Goal: Information Seeking & Learning: Learn about a topic

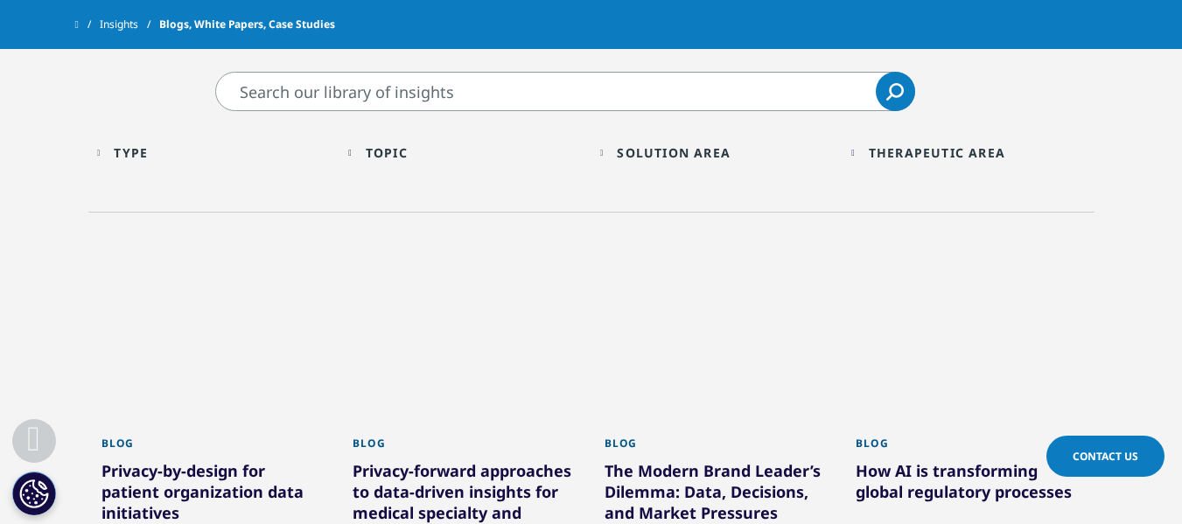
scroll to position [592, 0]
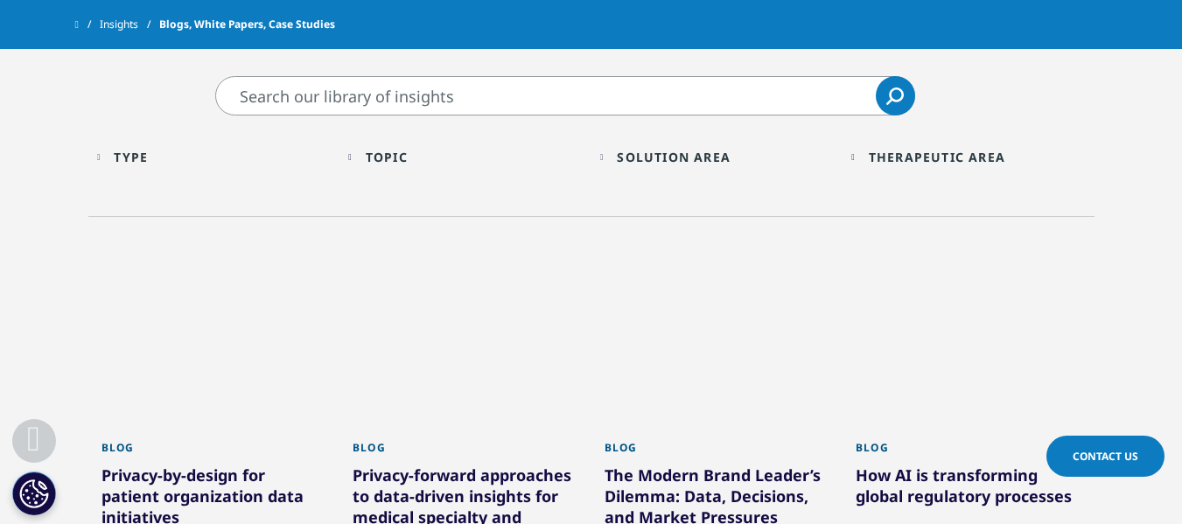
click at [95, 149] on div "Type Loading Clear Or/And Operator Toggle Article 223 Toggle Toggle Blog 1,433 …" at bounding box center [214, 162] width 252 height 50
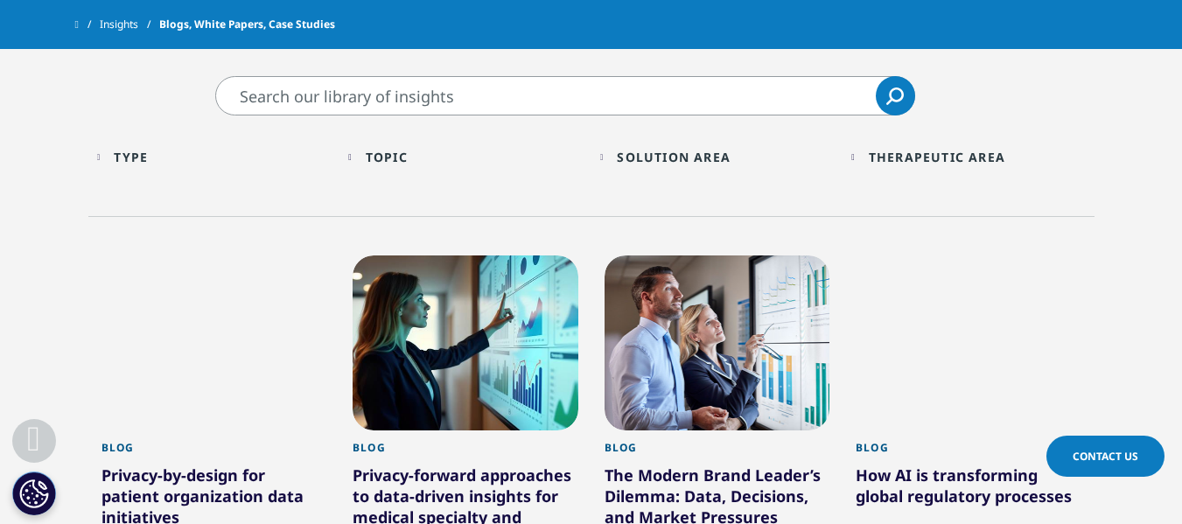
click at [103, 158] on div "Type Loading Clear Or/And Operator" at bounding box center [214, 157] width 235 height 41
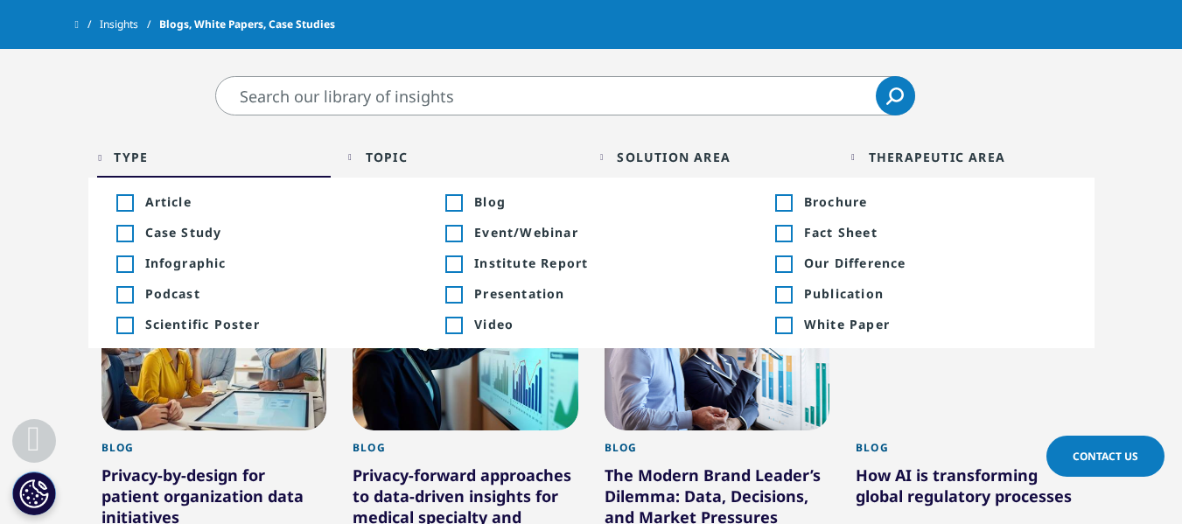
click at [652, 159] on div "Solution Area" at bounding box center [674, 157] width 114 height 17
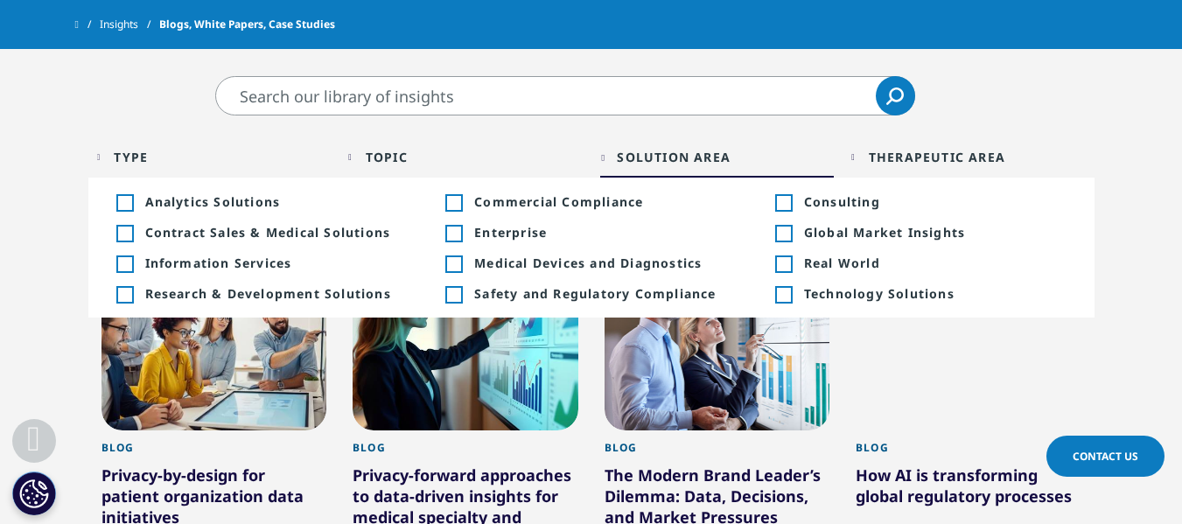
click at [873, 154] on div "Therapeutic Area Loading Clear Or/And Operator" at bounding box center [968, 157] width 235 height 41
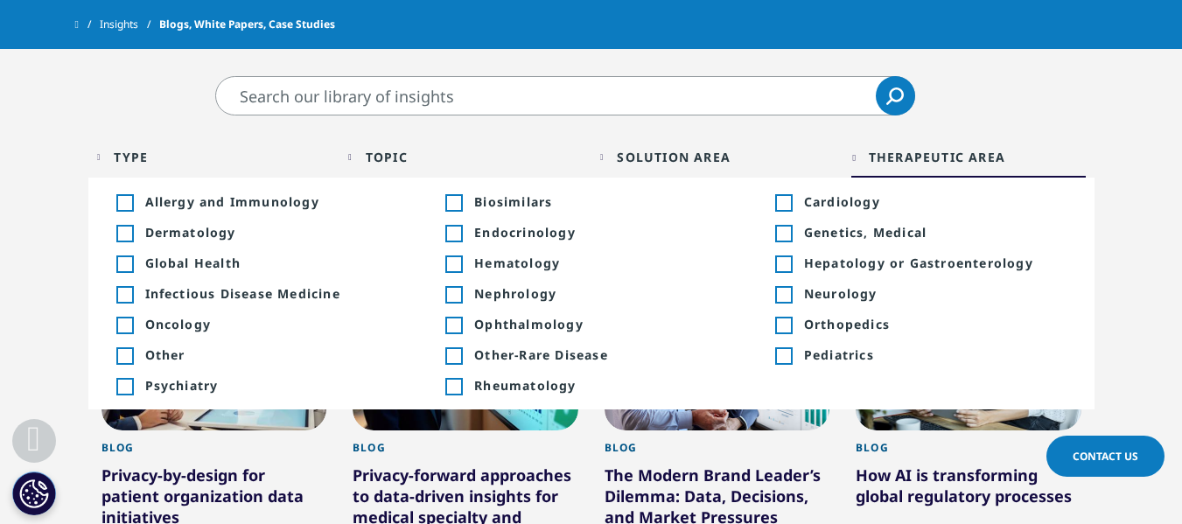
click at [172, 235] on span "Dermatology" at bounding box center [276, 232] width 263 height 17
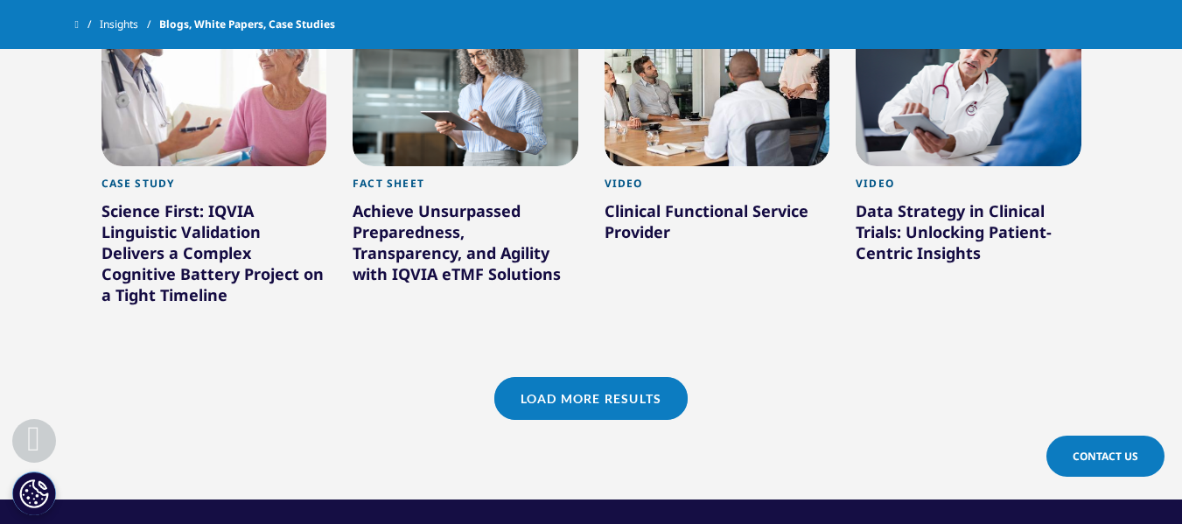
scroll to position [1634, 0]
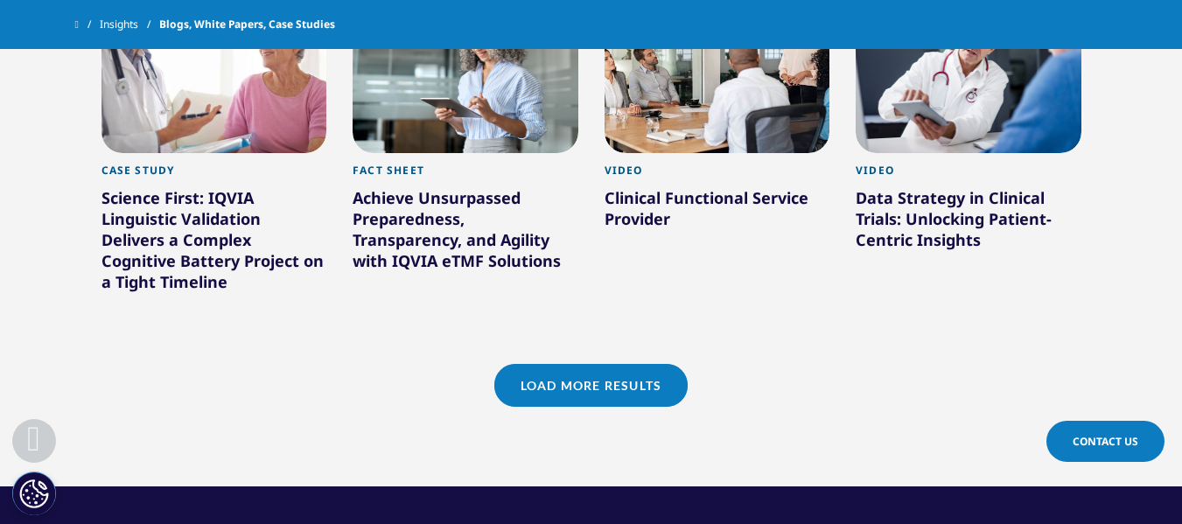
click at [582, 364] on link "Load More Results" at bounding box center [590, 385] width 193 height 43
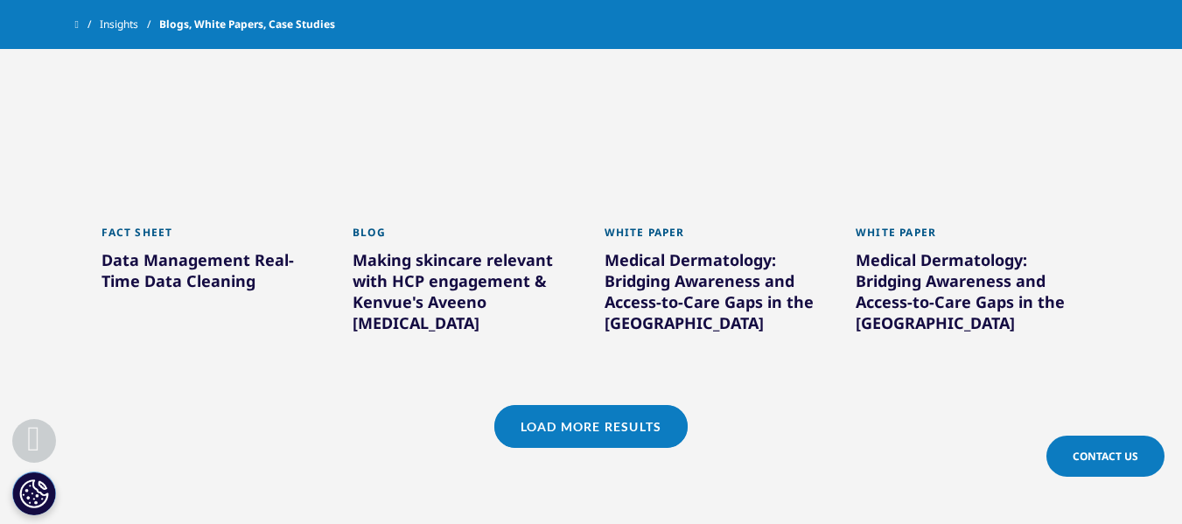
scroll to position [2715, 0]
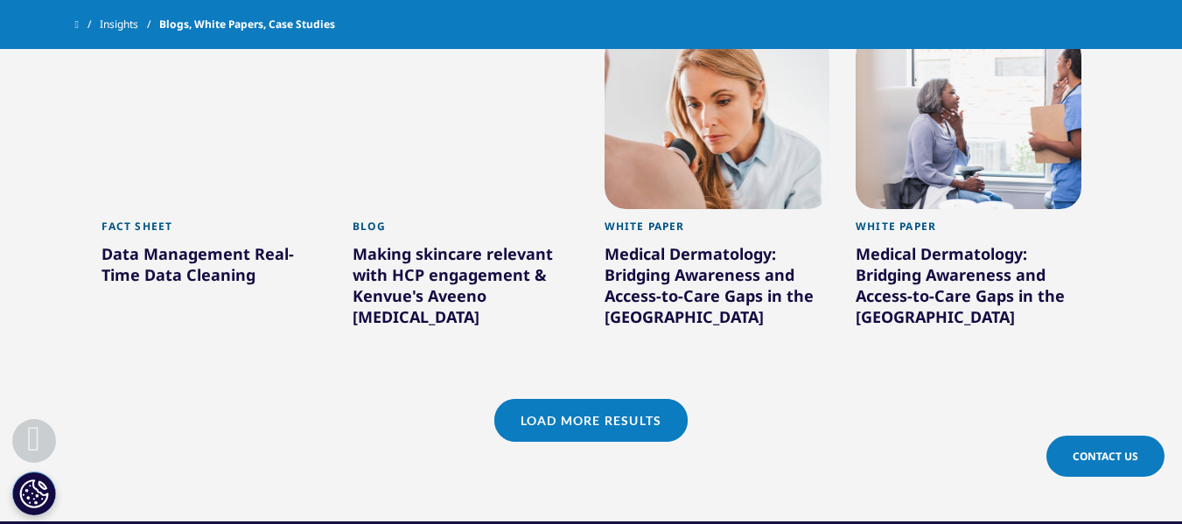
click at [592, 399] on link "Load More Results" at bounding box center [590, 420] width 193 height 43
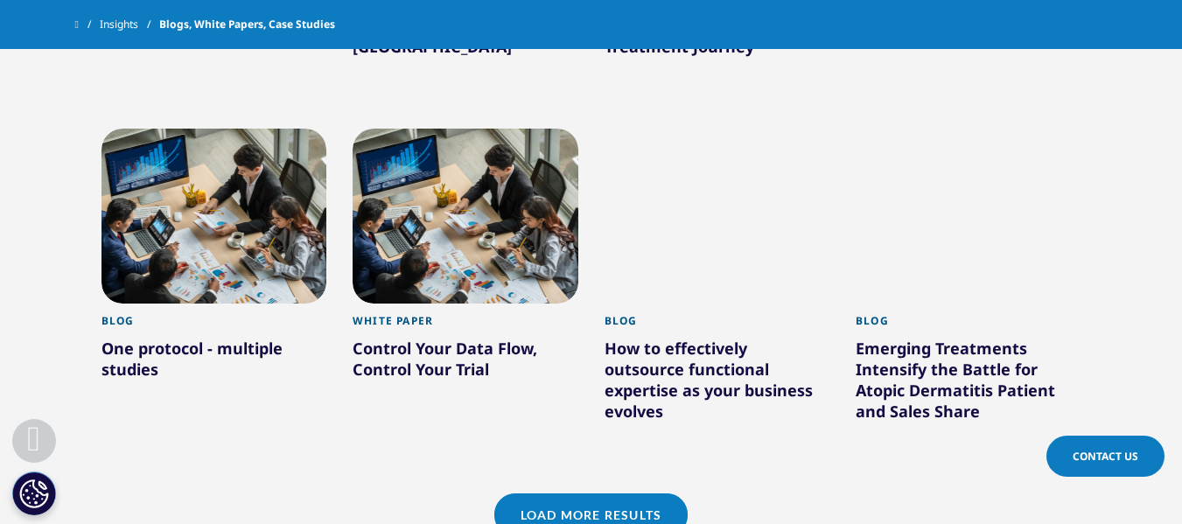
scroll to position [3734, 0]
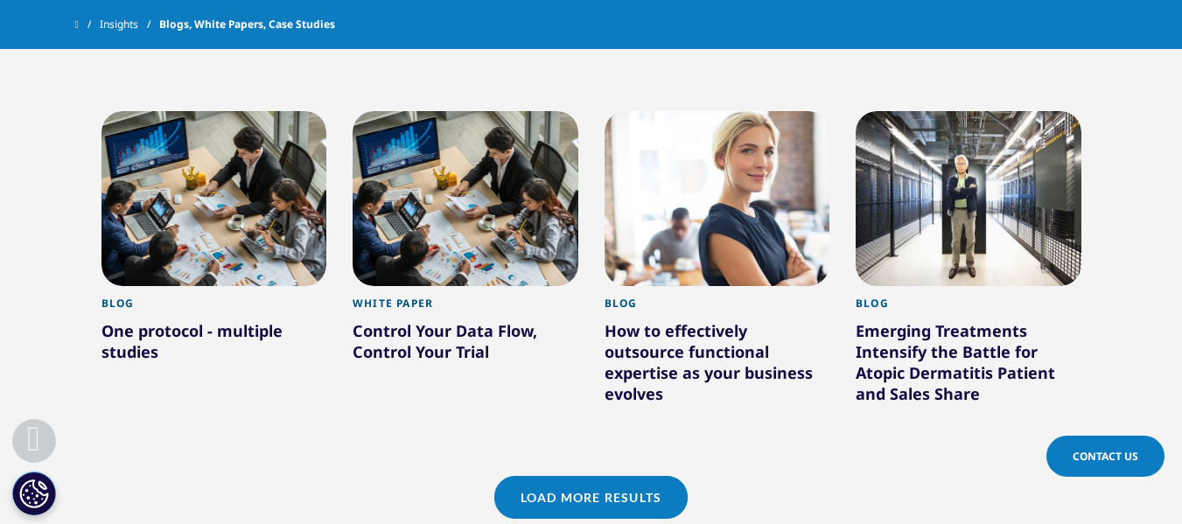
click at [557, 476] on link "Load More Results" at bounding box center [590, 497] width 193 height 43
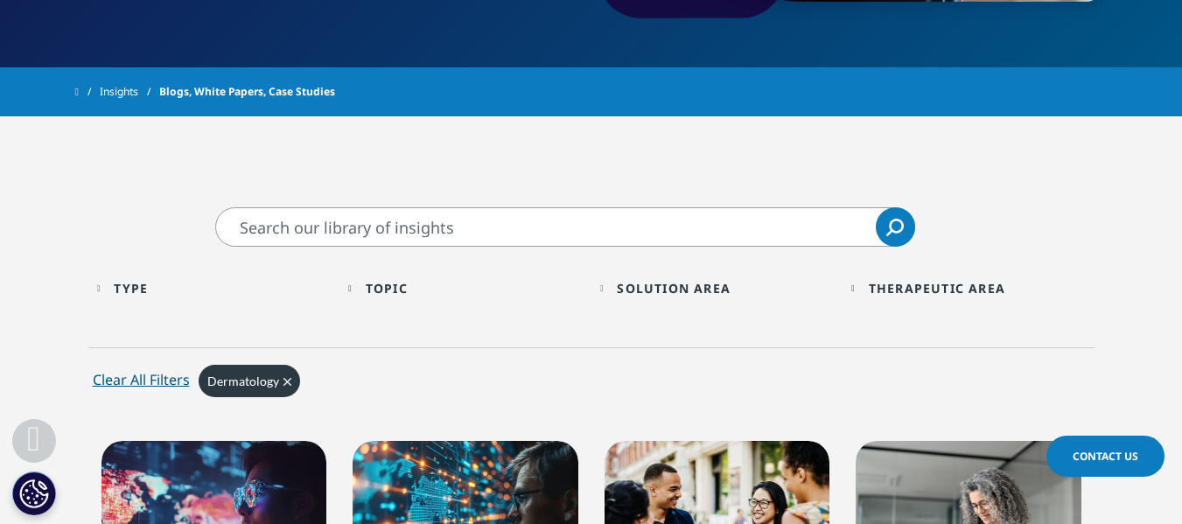
scroll to position [531, 0]
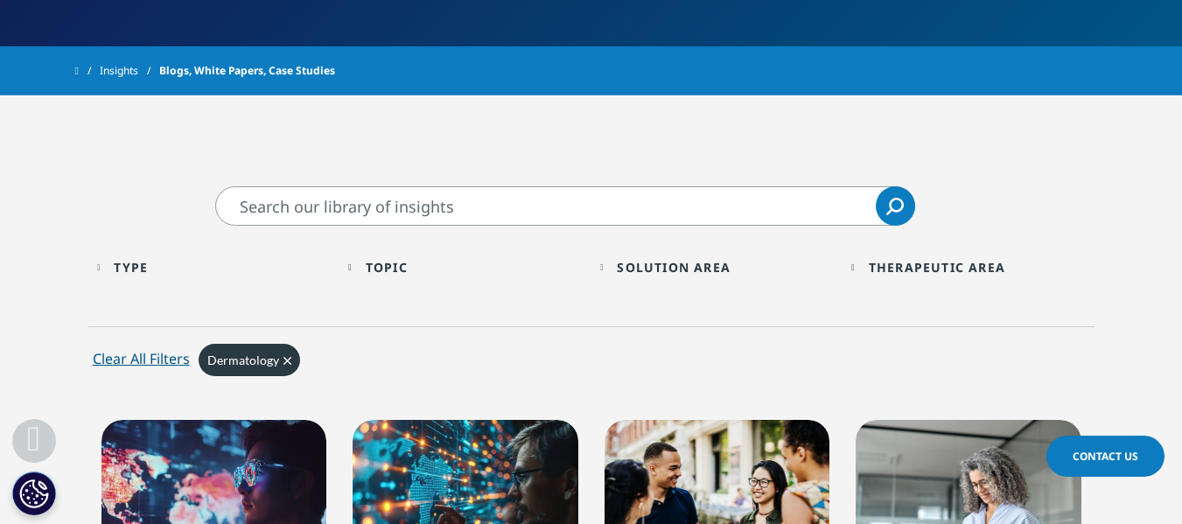
click at [122, 270] on div "Type Loading Clear Or/And Operator" at bounding box center [214, 267] width 235 height 41
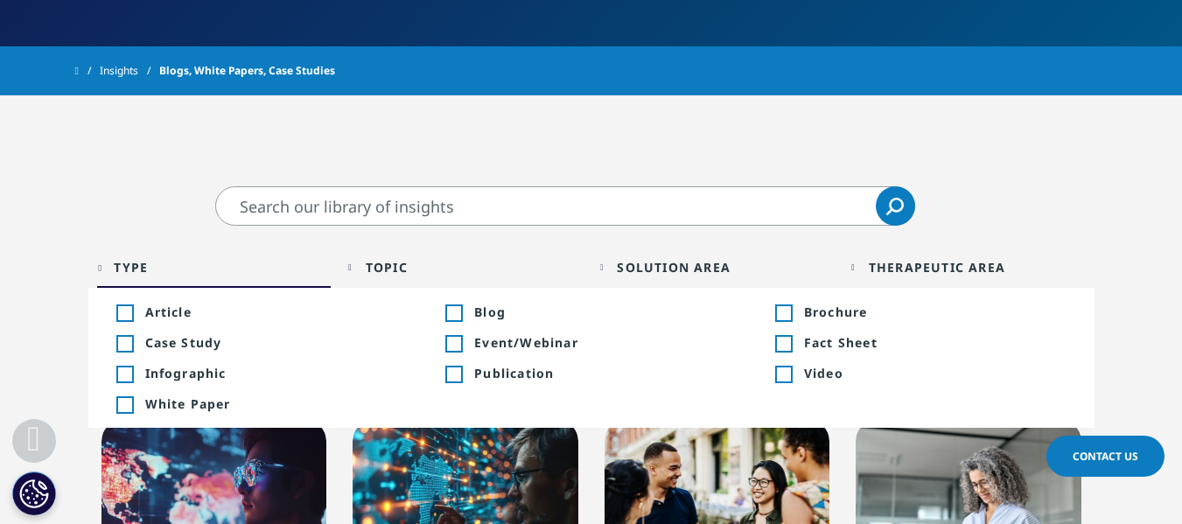
click at [130, 349] on div "Toggle" at bounding box center [124, 344] width 16 height 16
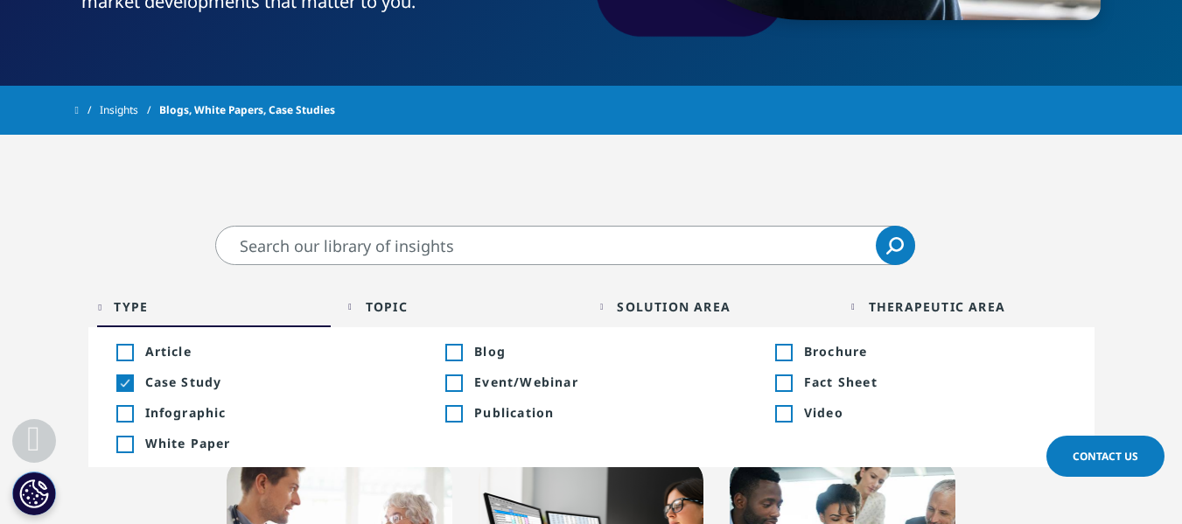
scroll to position [501, 0]
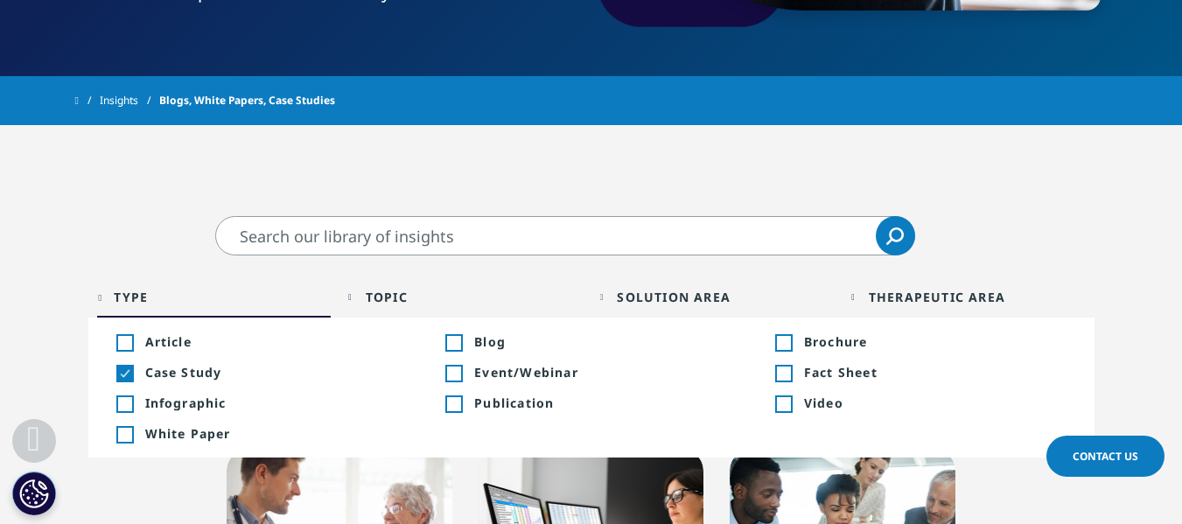
click at [118, 371] on div "Toggle" at bounding box center [124, 374] width 16 height 16
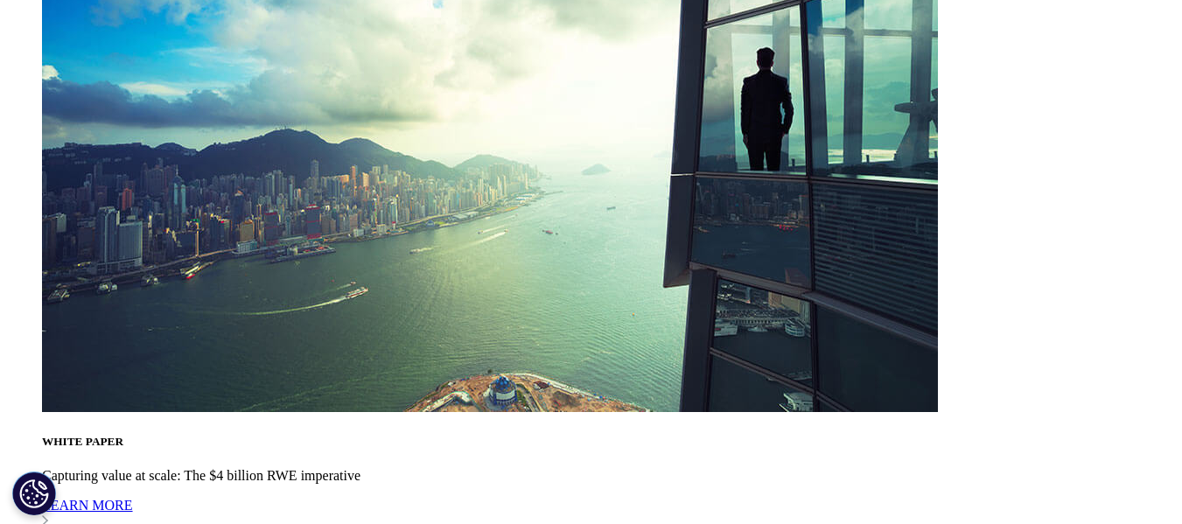
scroll to position [5057, 0]
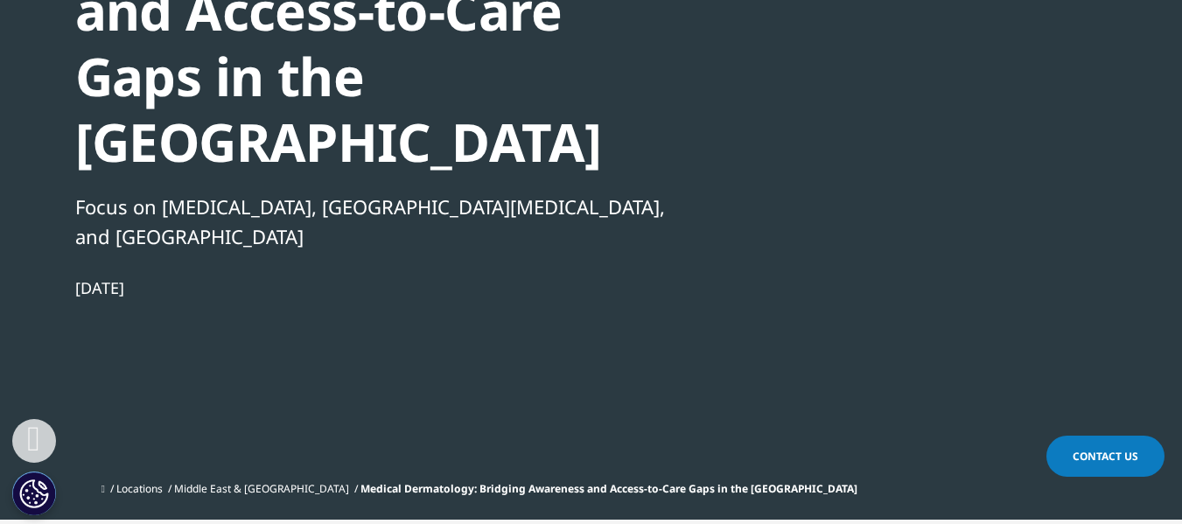
scroll to position [357, 0]
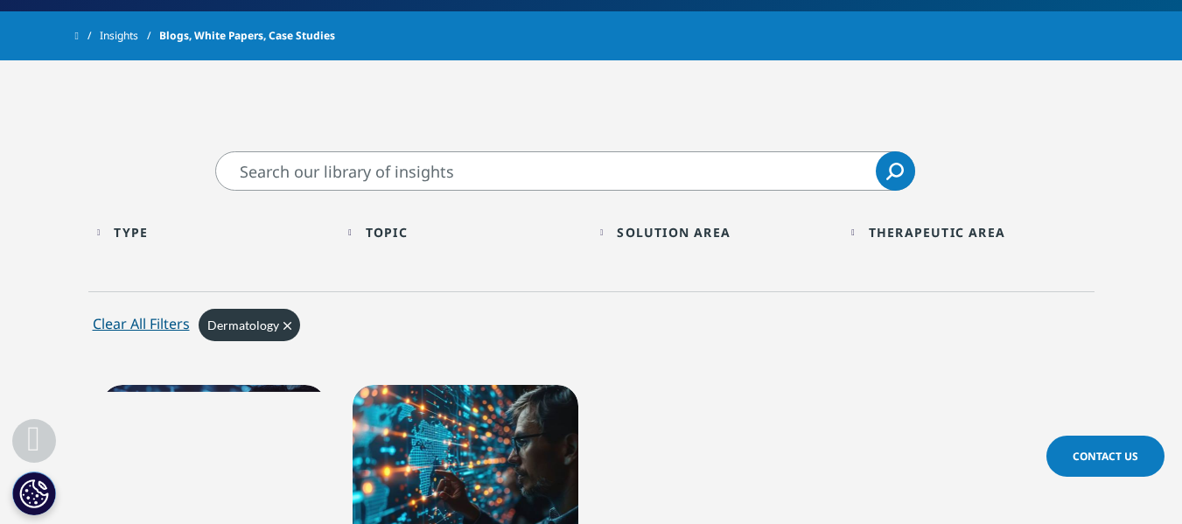
scroll to position [571, 0]
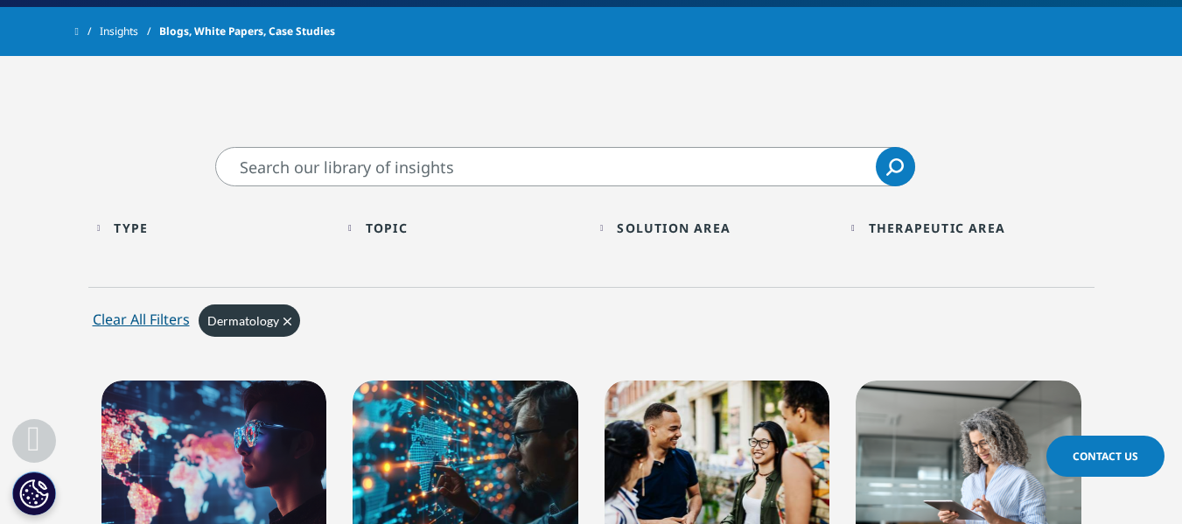
click at [128, 320] on div "Clear All Filters" at bounding box center [141, 319] width 97 height 21
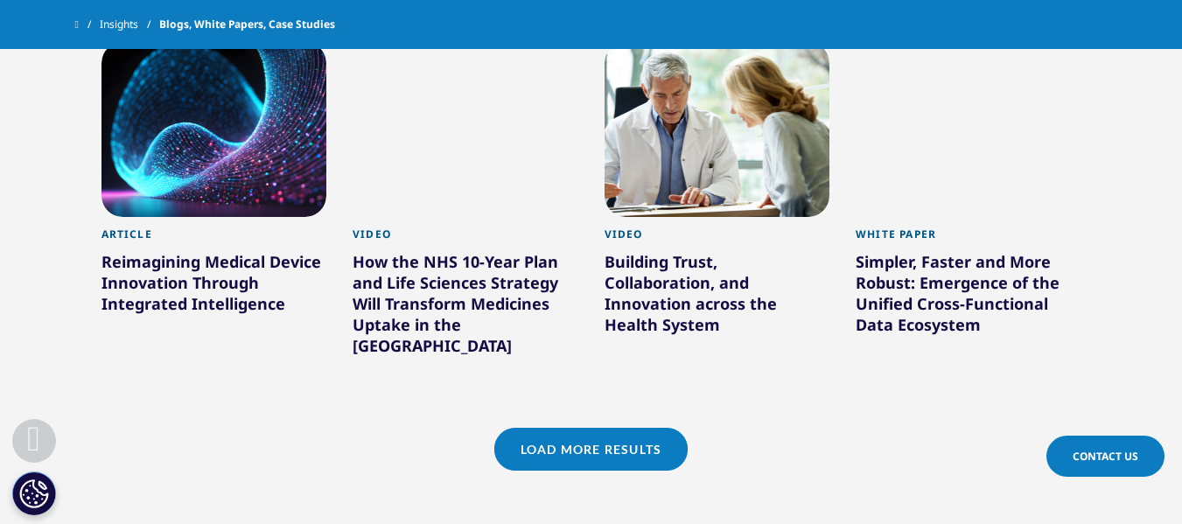
scroll to position [1563, 0]
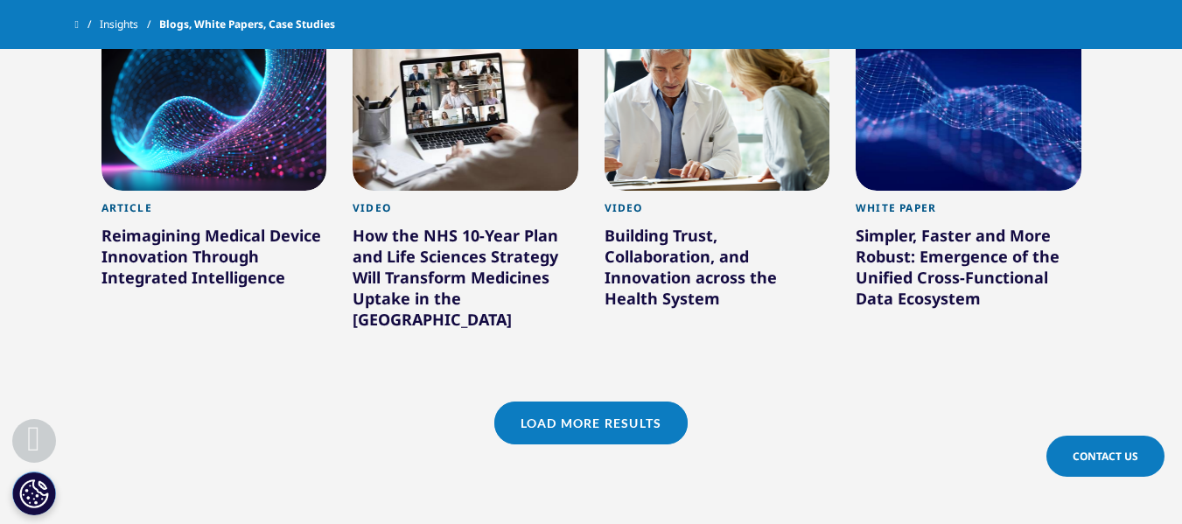
click at [630, 410] on link "Load More Results" at bounding box center [590, 423] width 193 height 43
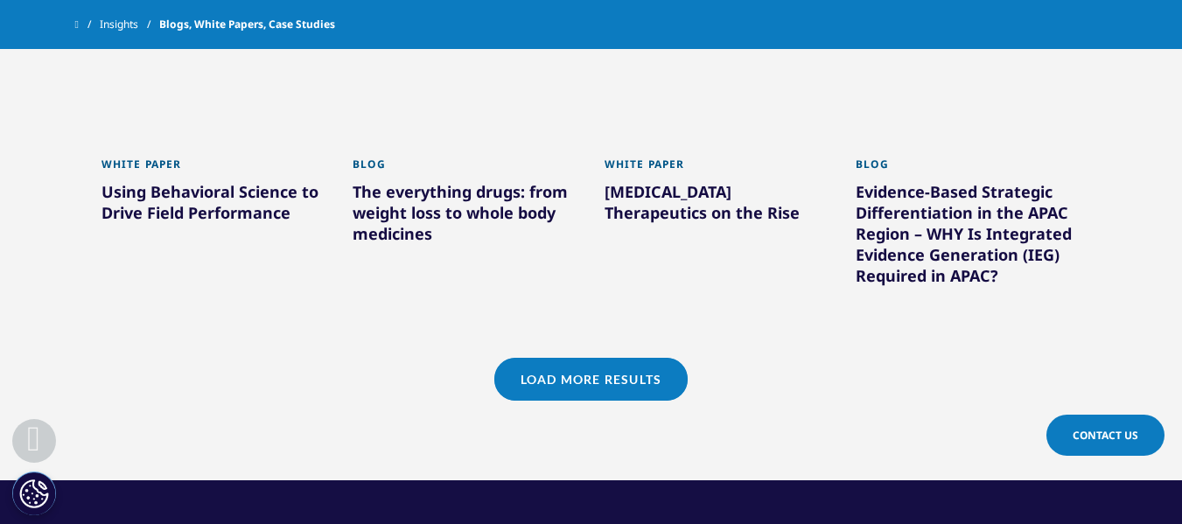
scroll to position [2751, 0]
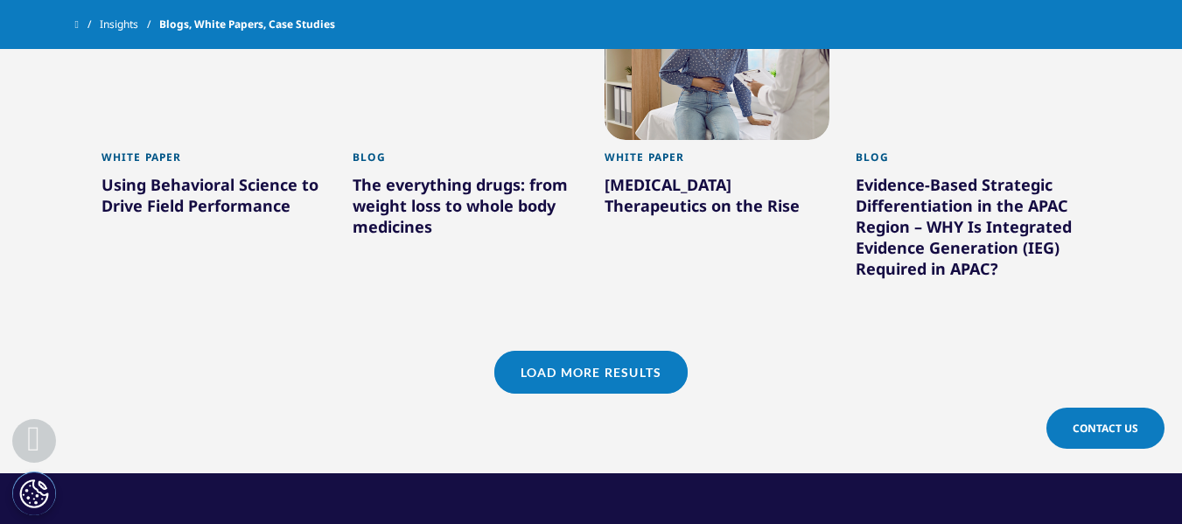
click at [647, 351] on link "Load More Results" at bounding box center [590, 372] width 193 height 43
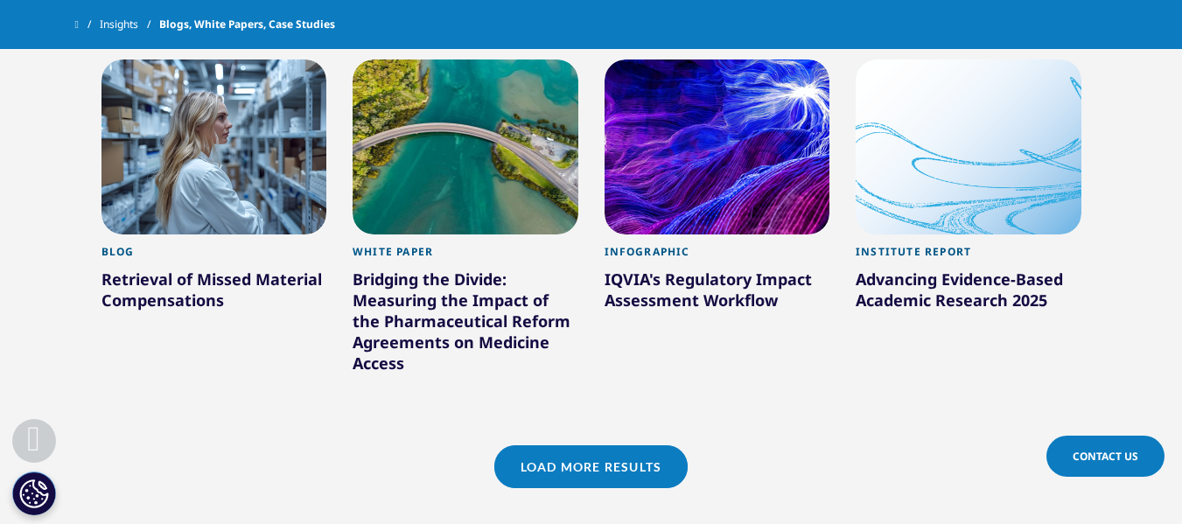
scroll to position [3824, 0]
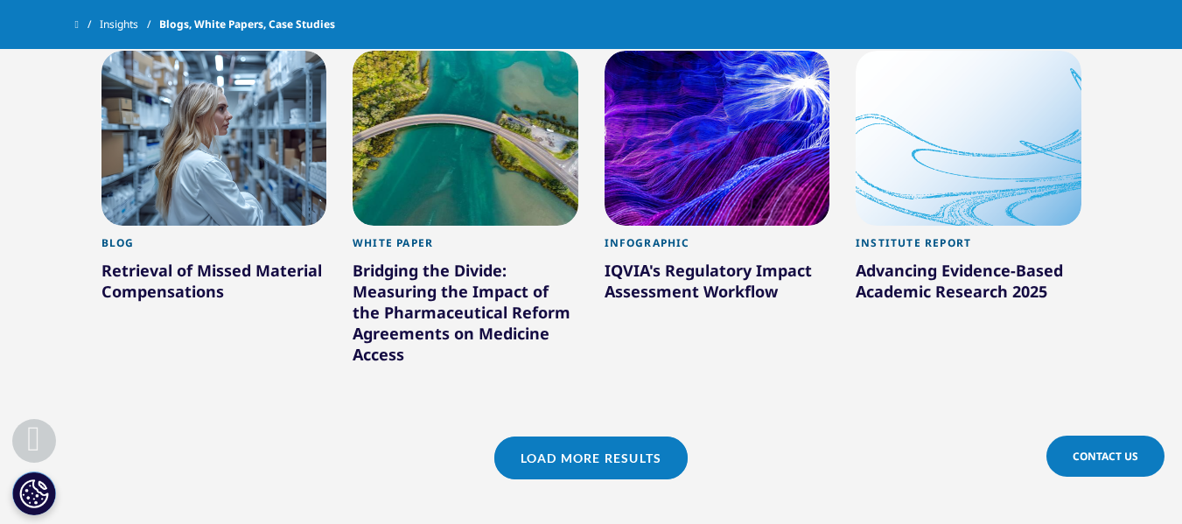
click at [654, 437] on link "Load More Results" at bounding box center [590, 458] width 193 height 43
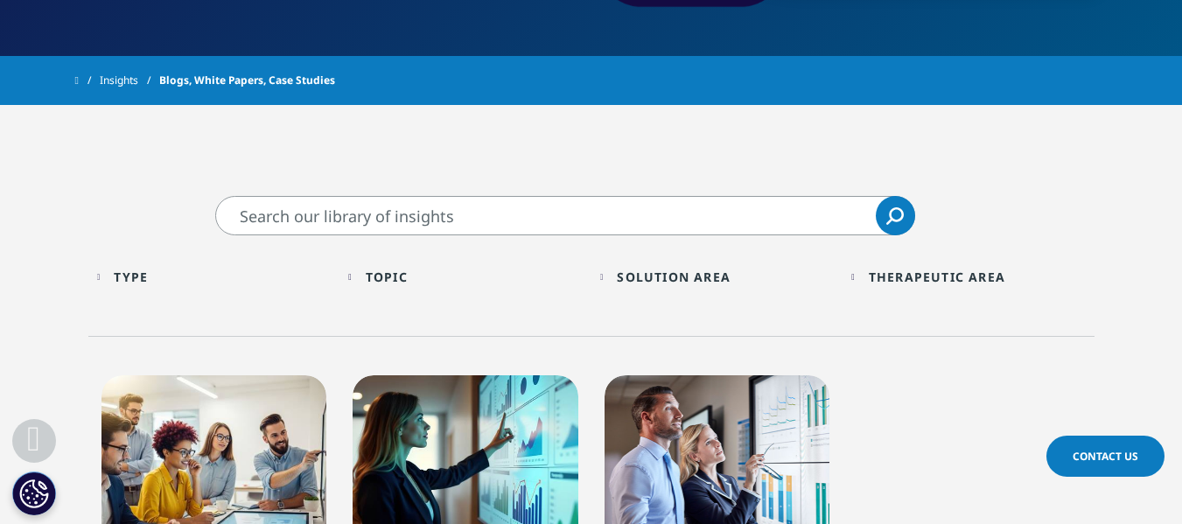
scroll to position [543, 0]
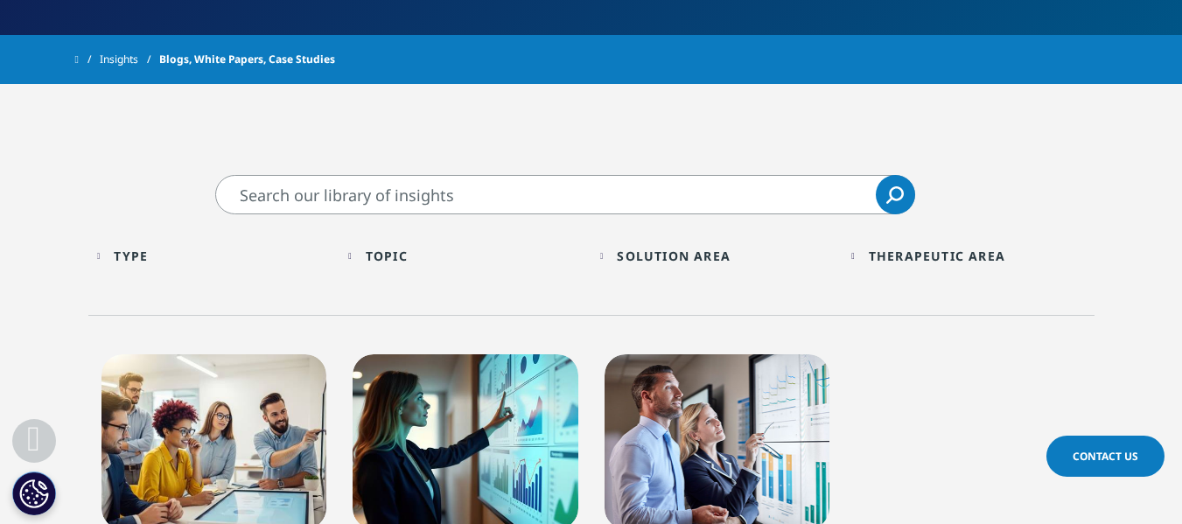
click at [111, 256] on div "Type Loading Clear Or/And Operator" at bounding box center [214, 255] width 235 height 41
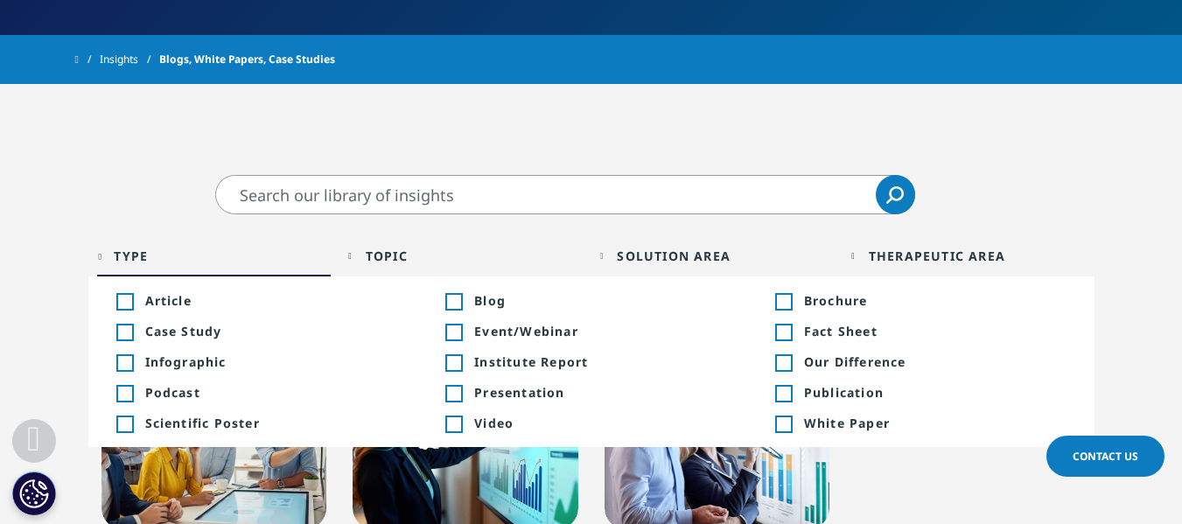
click at [456, 386] on div "Toggle" at bounding box center [453, 394] width 16 height 16
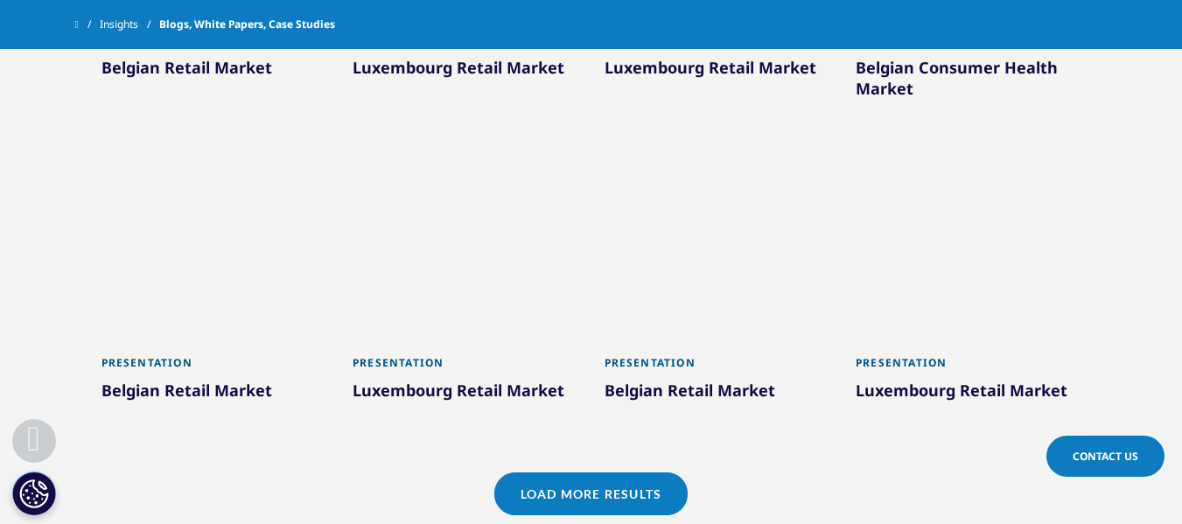
scroll to position [1439, 0]
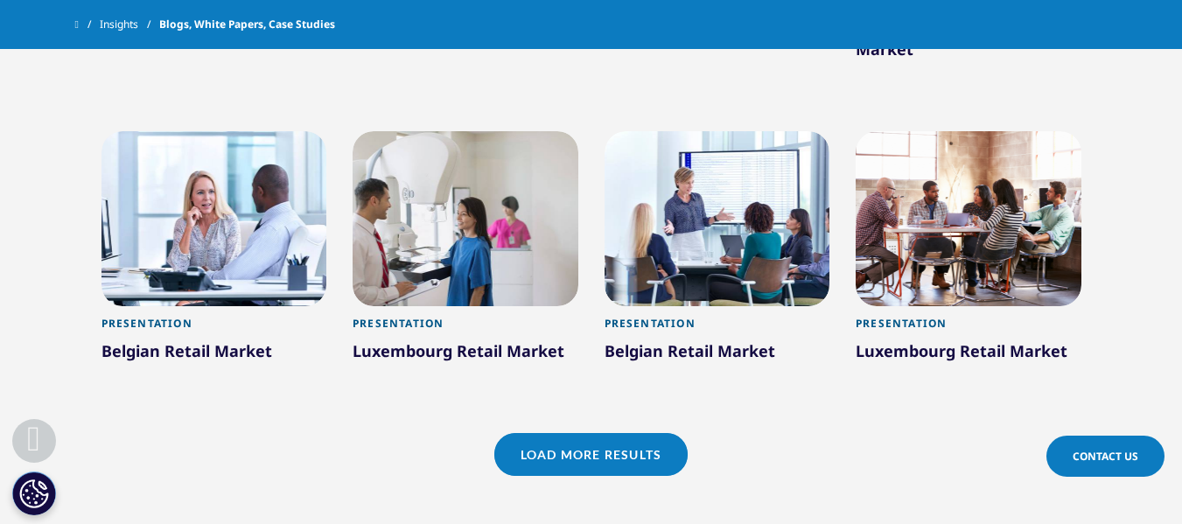
click at [608, 450] on link "Load More Results" at bounding box center [590, 454] width 193 height 43
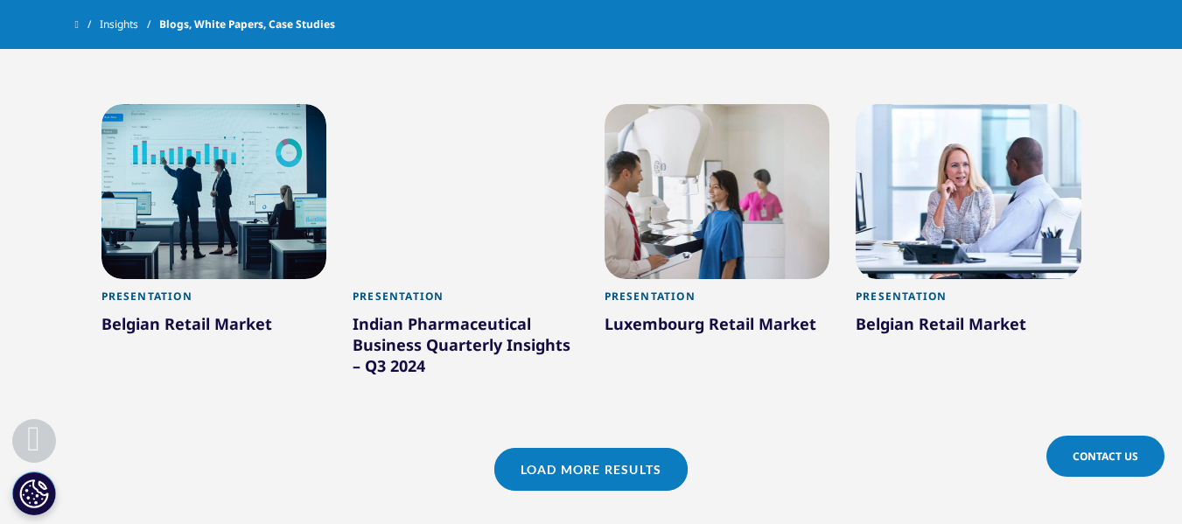
scroll to position [2451, 0]
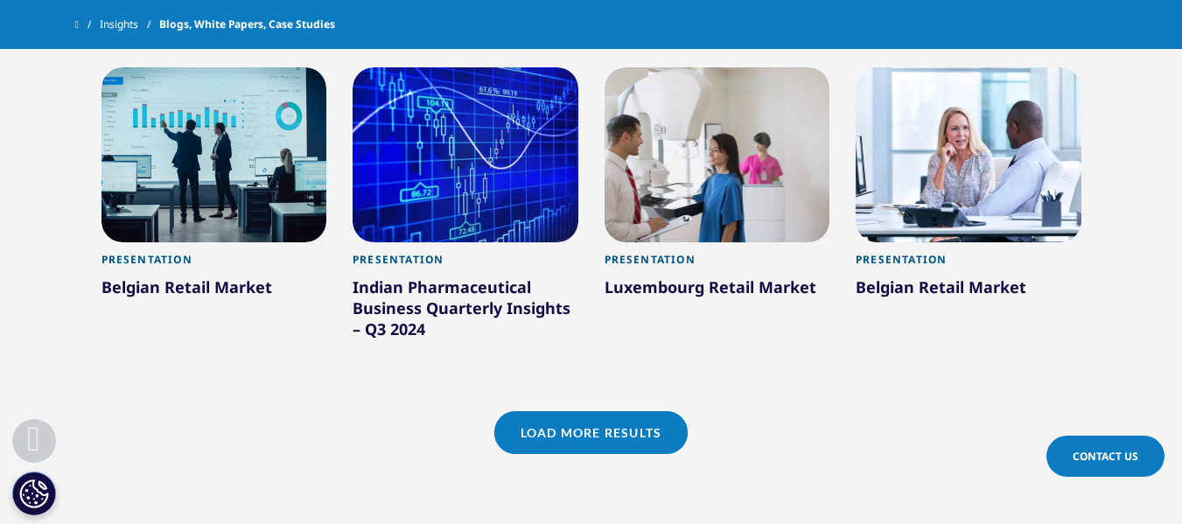
click at [616, 438] on link "Load More Results" at bounding box center [590, 432] width 193 height 43
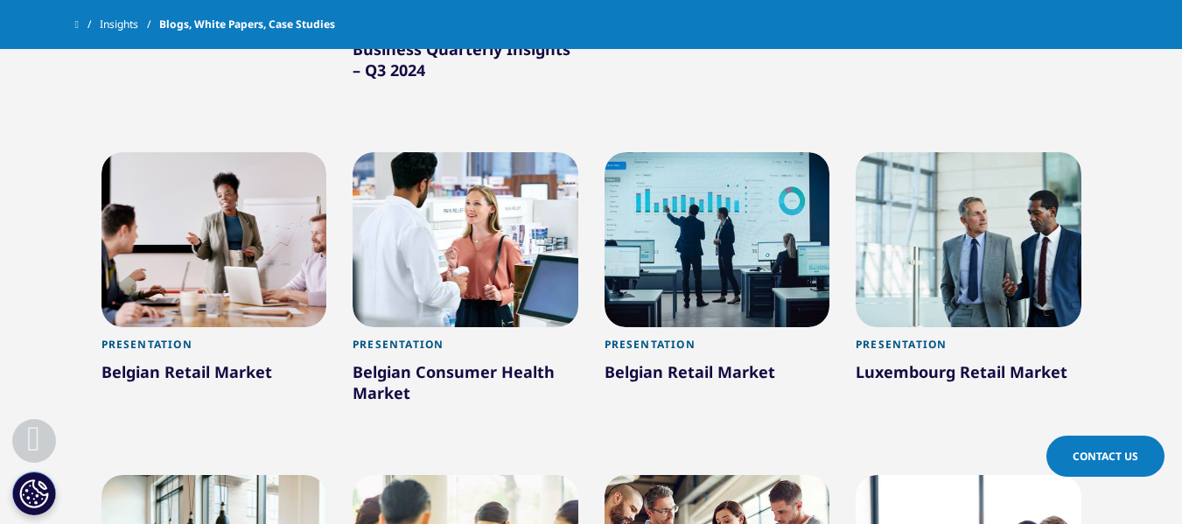
scroll to position [2671, 0]
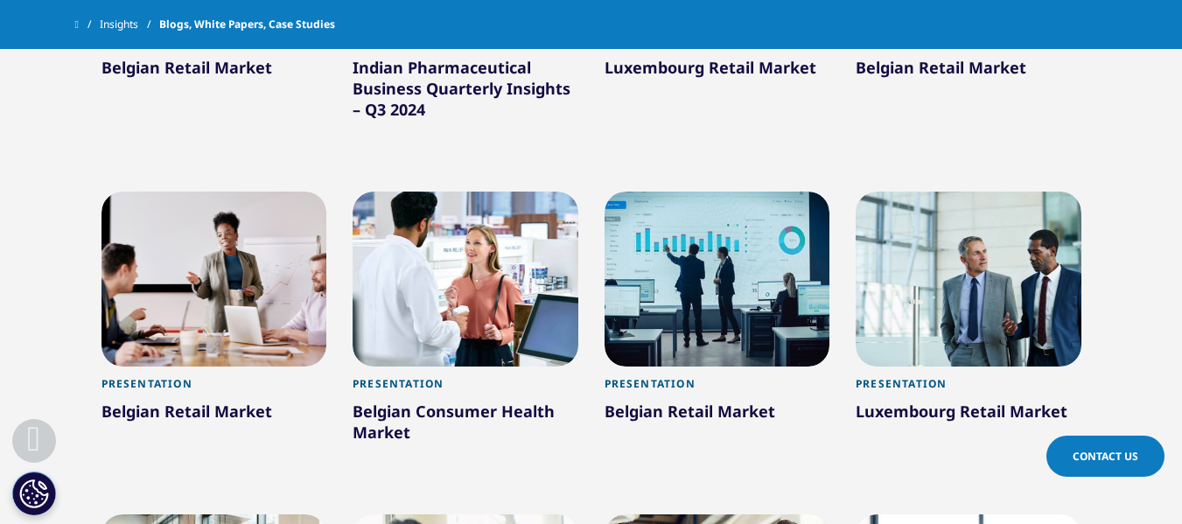
click at [438, 85] on div "Indian Pharmaceutical Business Quarterly Insights – Q3 2024" at bounding box center [466, 92] width 226 height 70
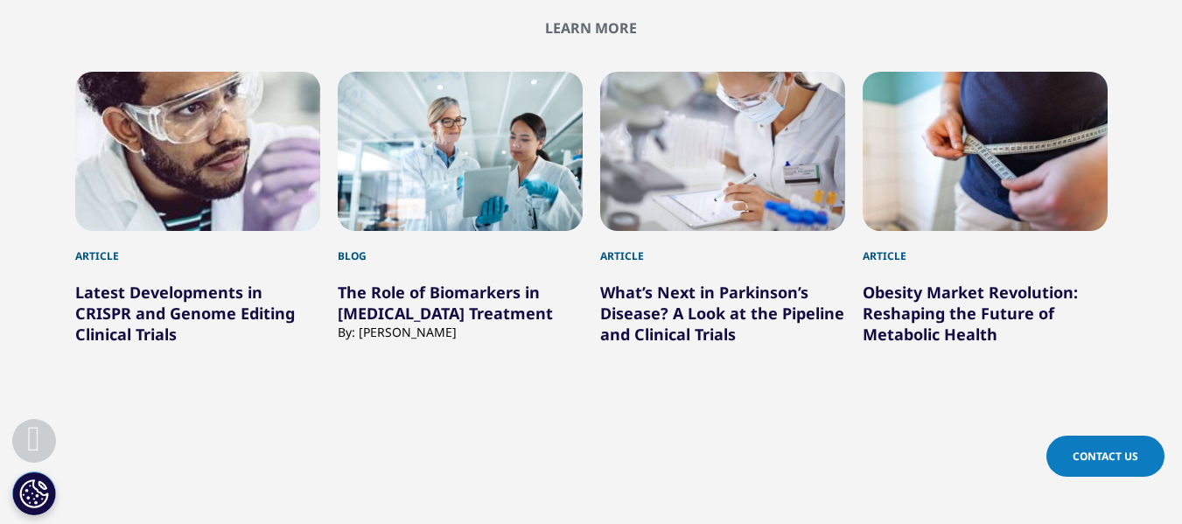
scroll to position [1927, 0]
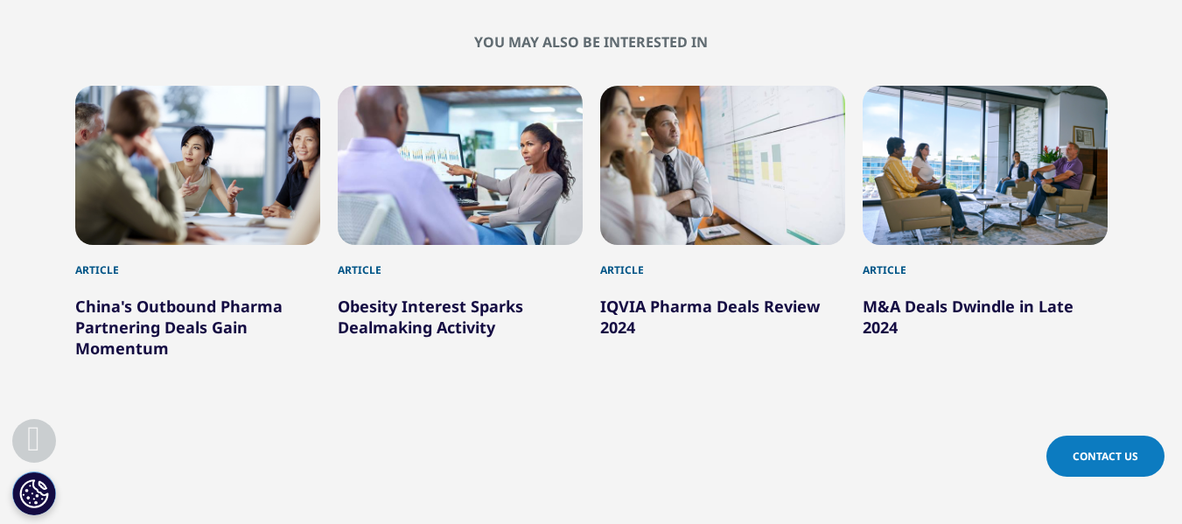
scroll to position [1773, 0]
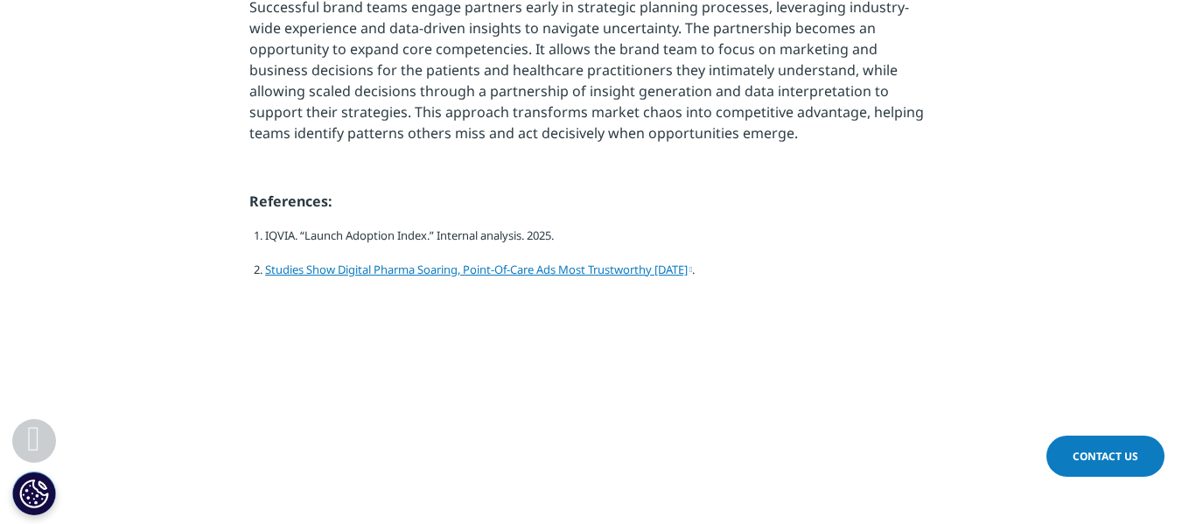
scroll to position [2281, 0]
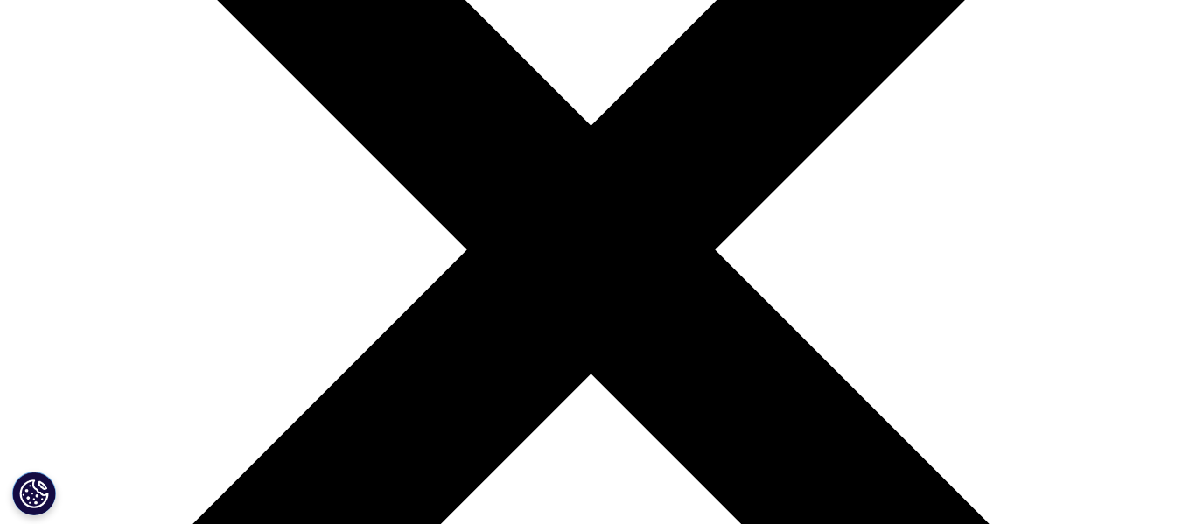
scroll to position [368, 0]
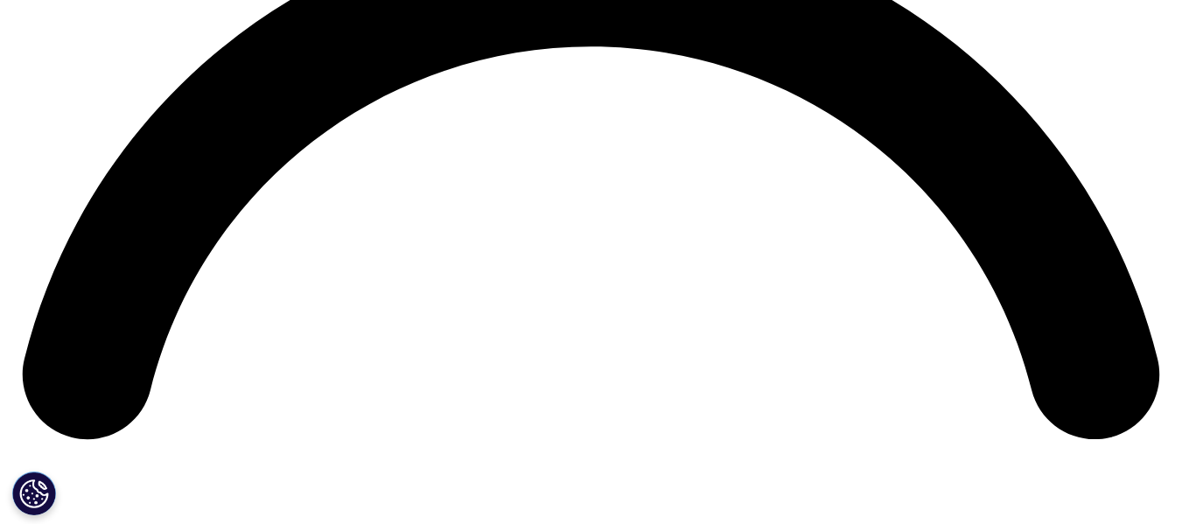
drag, startPoint x: 1194, startPoint y: 38, endPoint x: 1194, endPoint y: 221, distance: 183.8
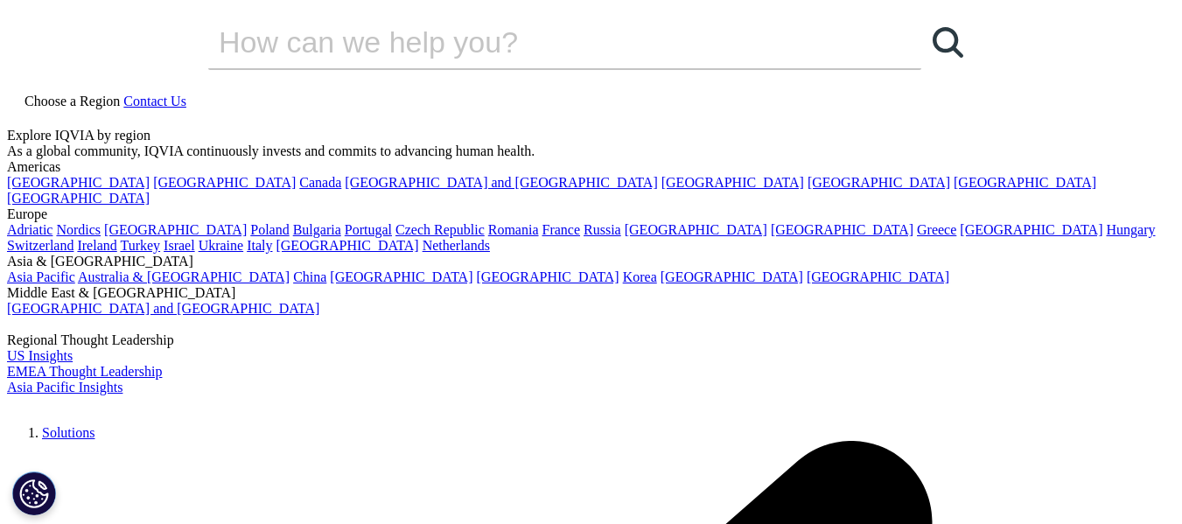
drag, startPoint x: 1194, startPoint y: 57, endPoint x: 1168, endPoint y: 29, distance: 38.4
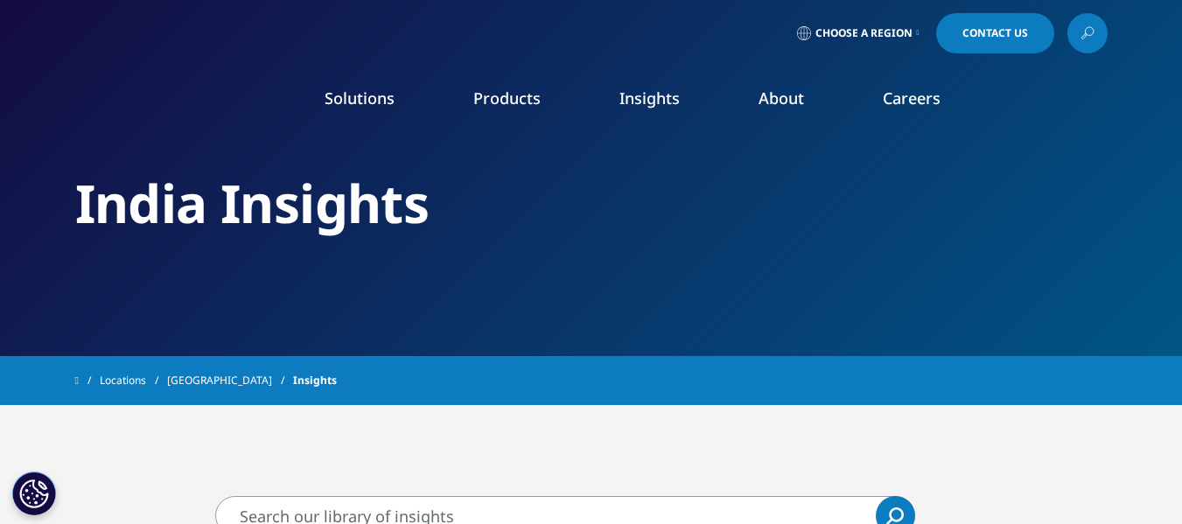
click at [186, 379] on link "[GEOGRAPHIC_DATA]" at bounding box center [230, 381] width 126 height 32
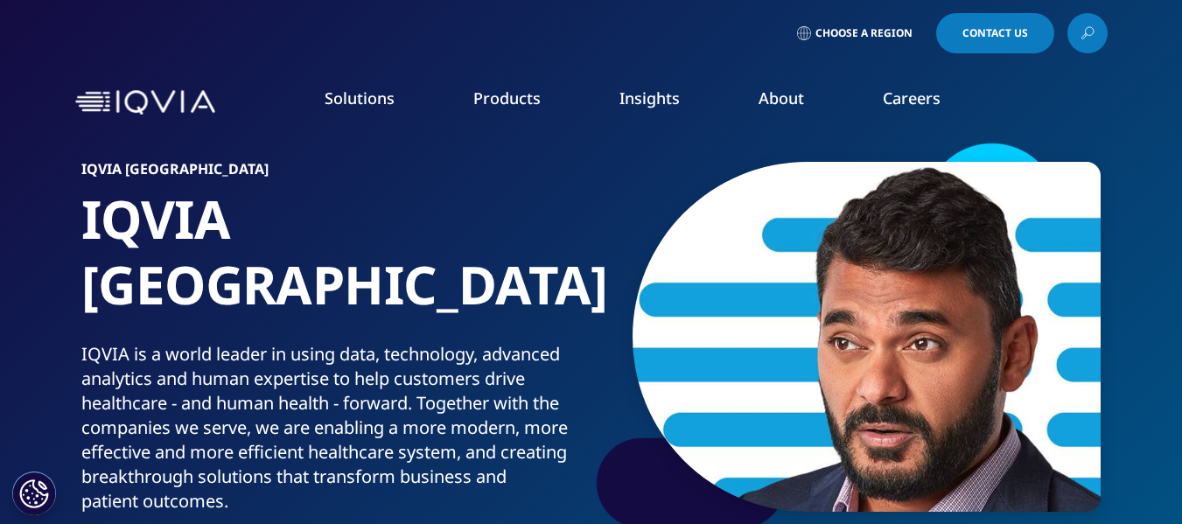
click at [880, 34] on span "Choose a Region" at bounding box center [864, 33] width 97 height 14
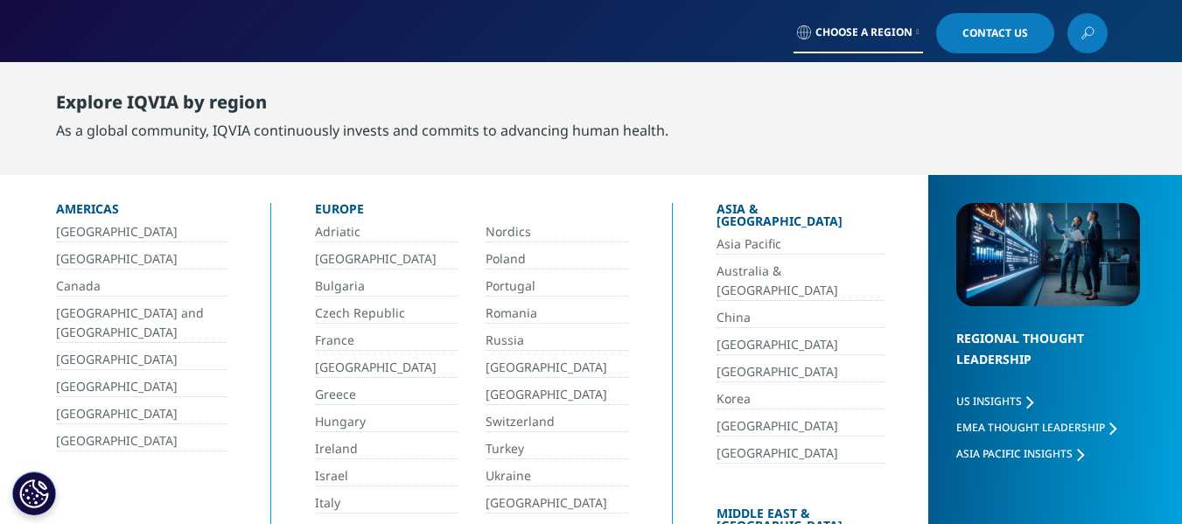
click at [729, 235] on link "Asia Pacific" at bounding box center [801, 245] width 168 height 20
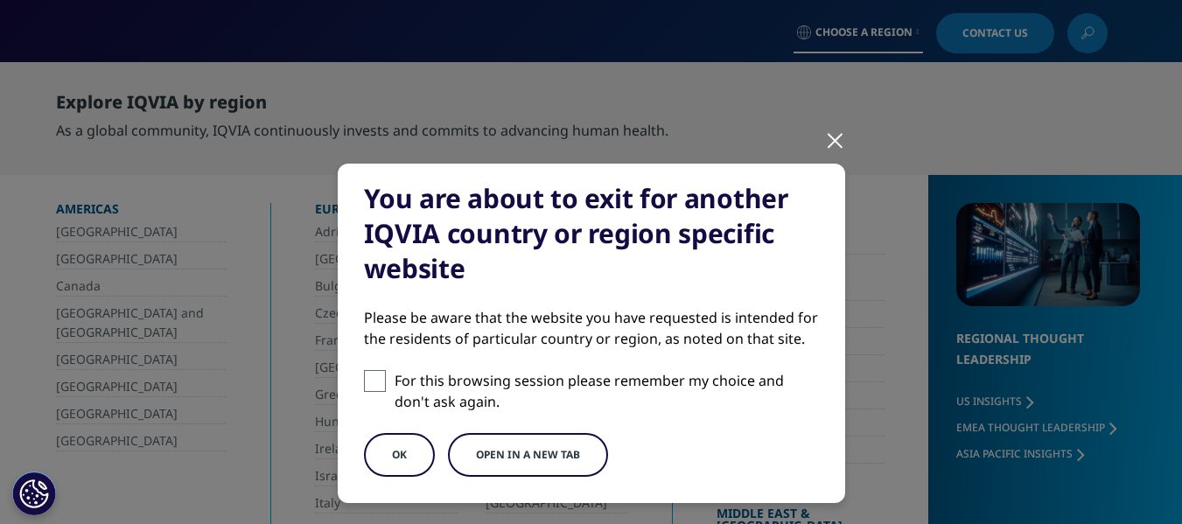
click at [525, 459] on button "Open in a new tab" at bounding box center [528, 455] width 160 height 44
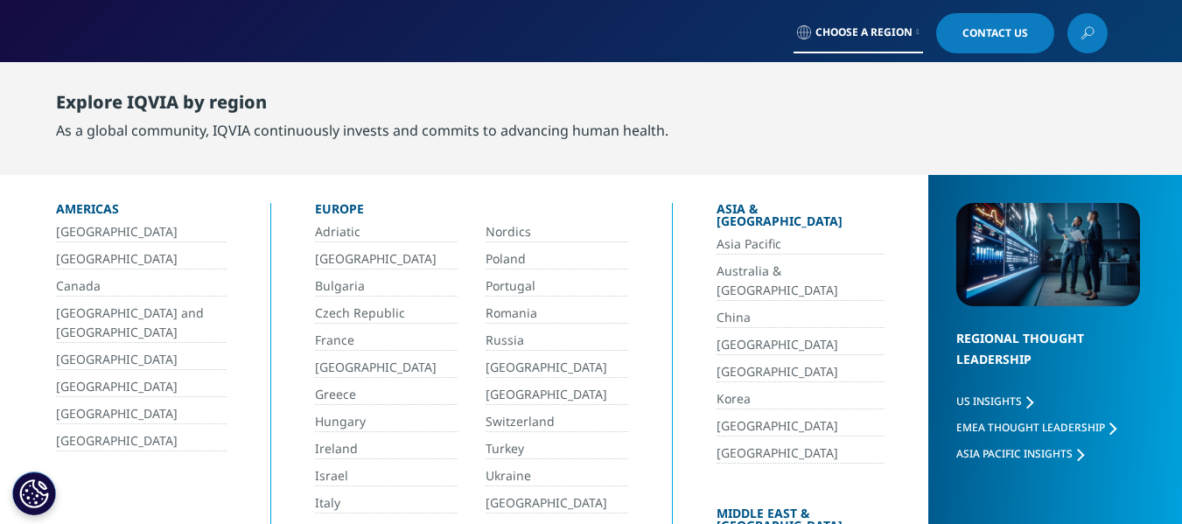
click at [956, 428] on span "EMEA Thought Leadership" at bounding box center [1030, 427] width 149 height 15
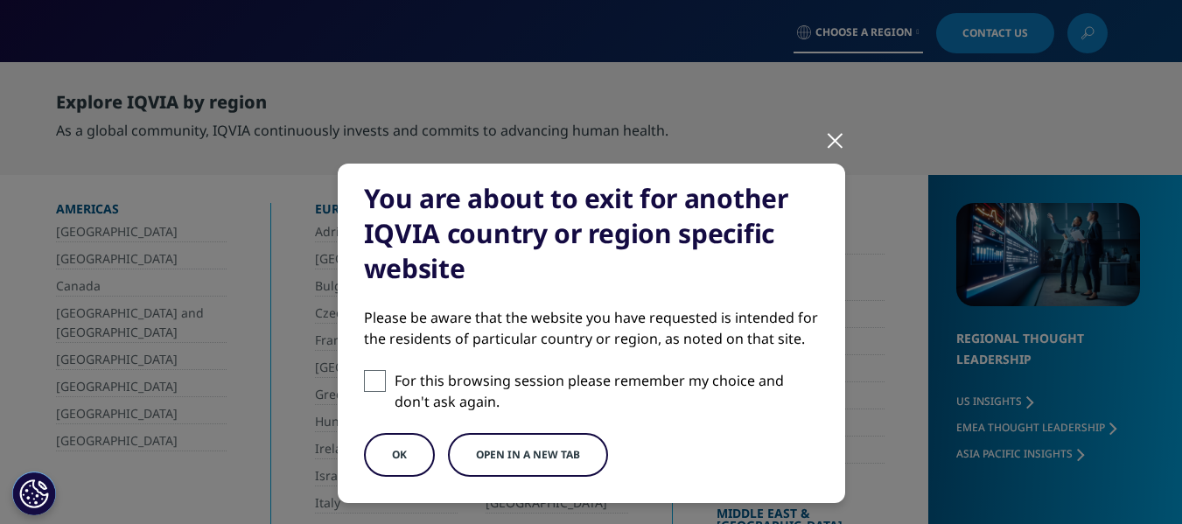
click at [831, 130] on div at bounding box center [835, 140] width 20 height 48
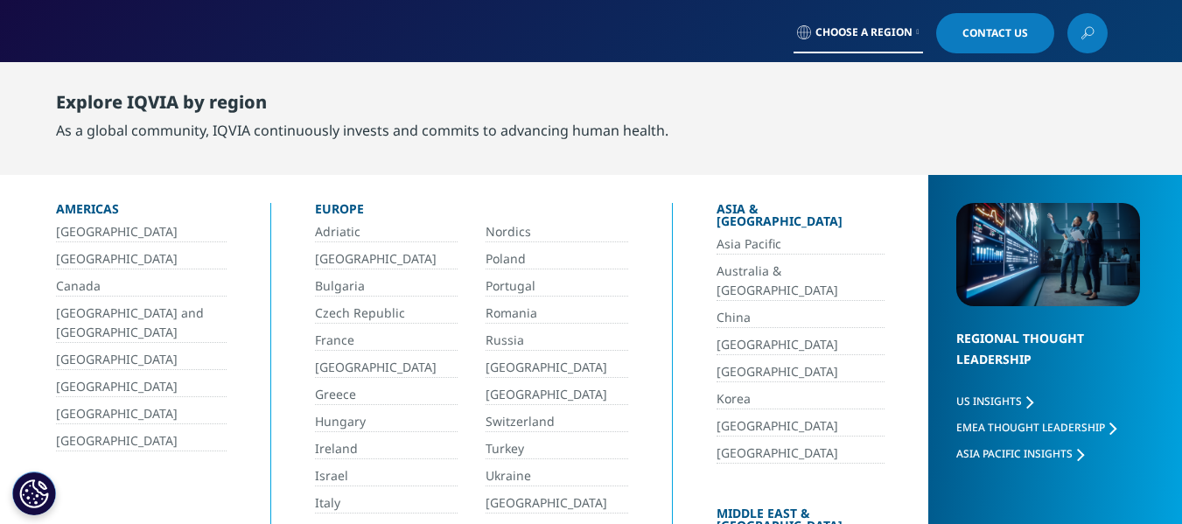
click at [970, 454] on span "Asia Pacific Insights" at bounding box center [1014, 453] width 116 height 15
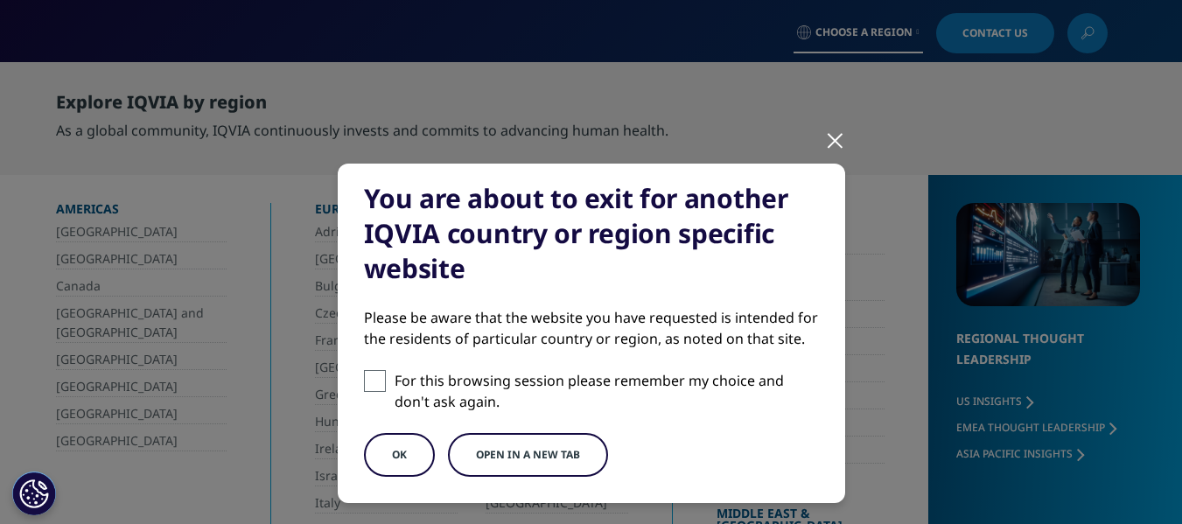
click at [513, 463] on button "Open in a new tab" at bounding box center [528, 455] width 160 height 44
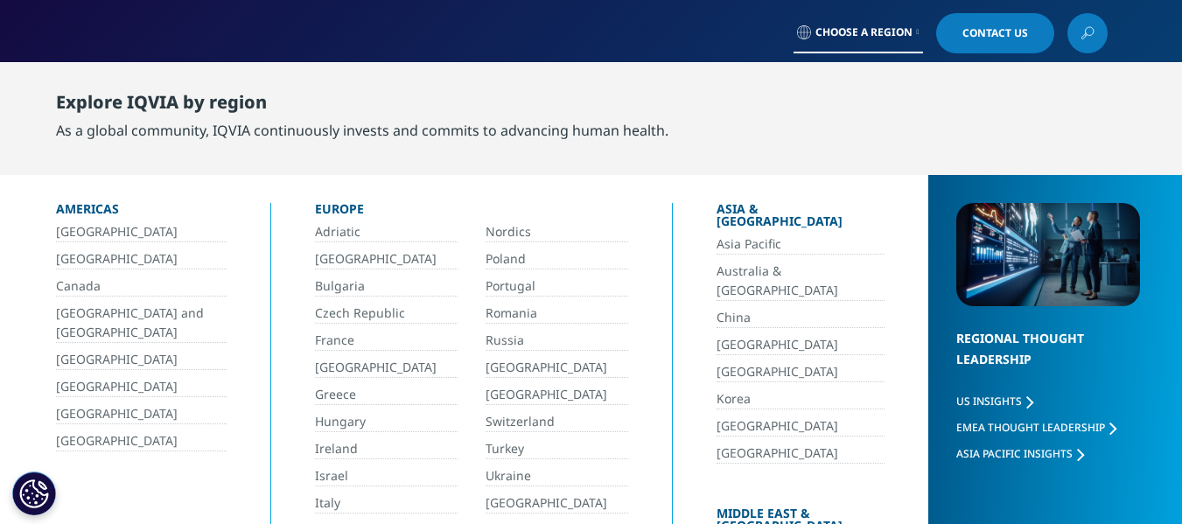
click at [956, 431] on span "EMEA Thought Leadership" at bounding box center [1030, 427] width 149 height 15
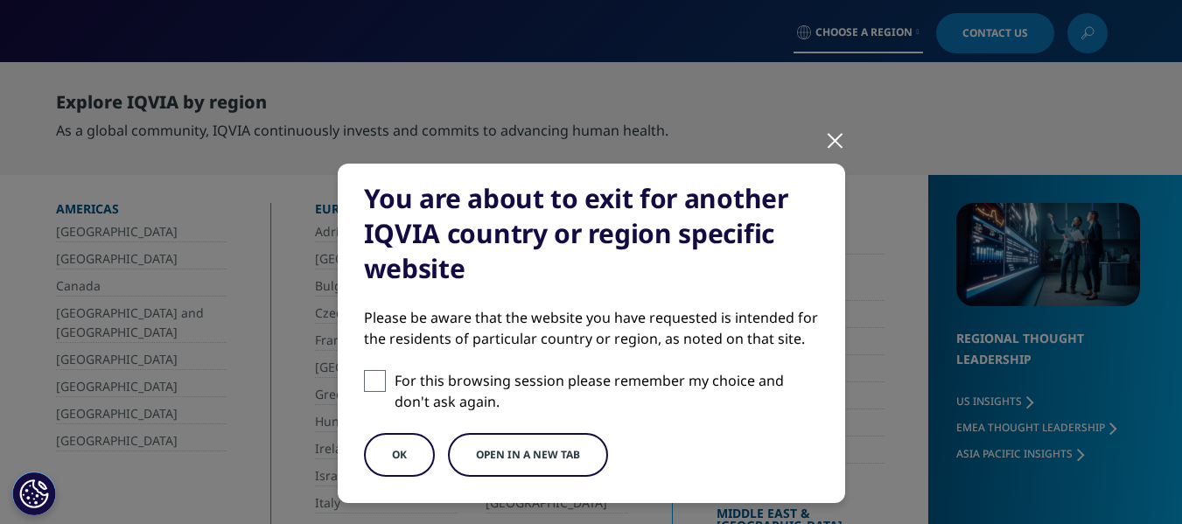
click at [515, 452] on button "Open in a new tab" at bounding box center [528, 455] width 160 height 44
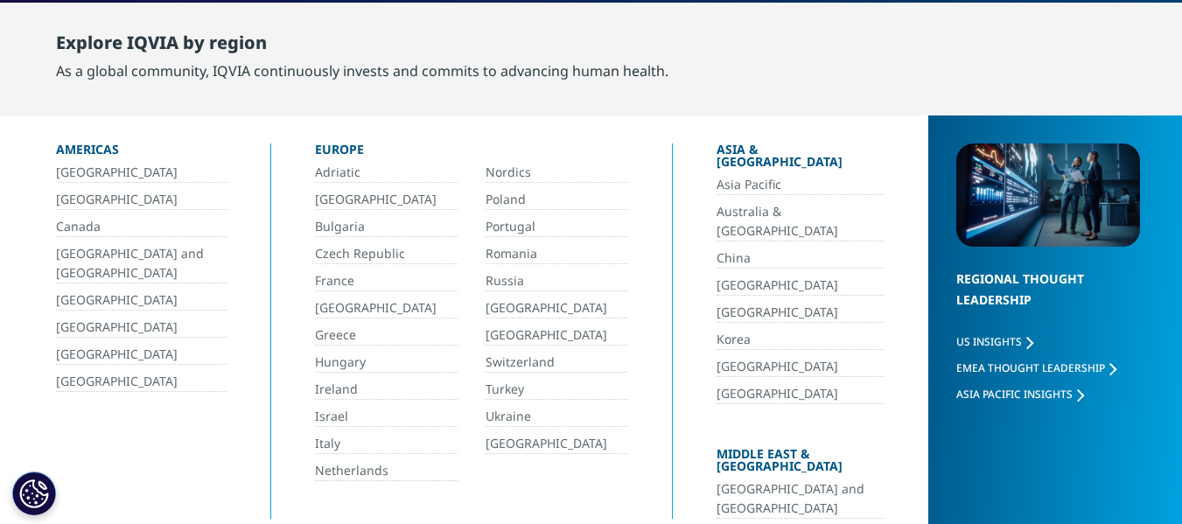
scroll to position [84, 0]
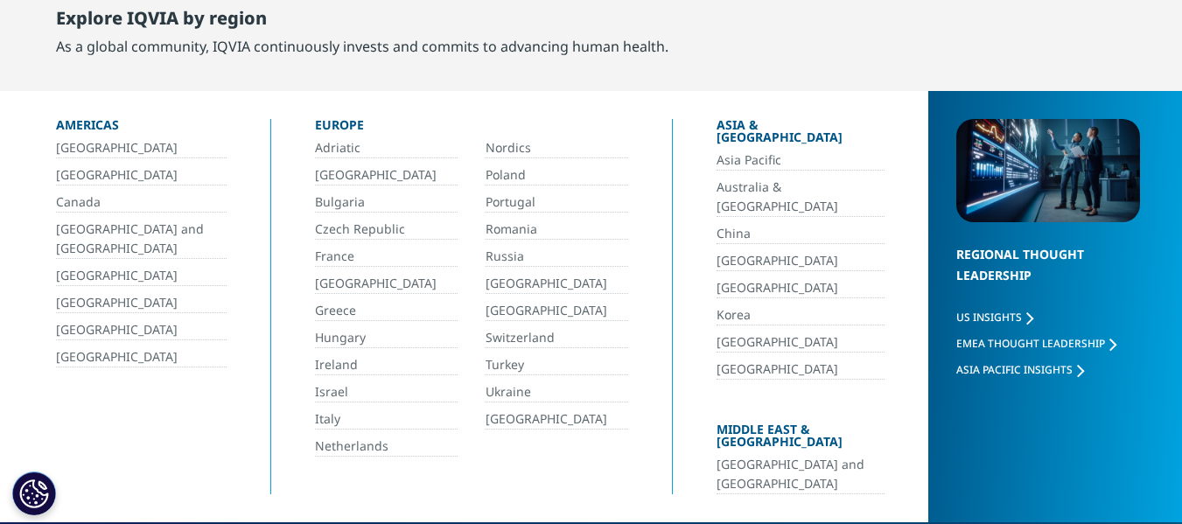
click at [79, 324] on link "[GEOGRAPHIC_DATA]" at bounding box center [141, 330] width 171 height 20
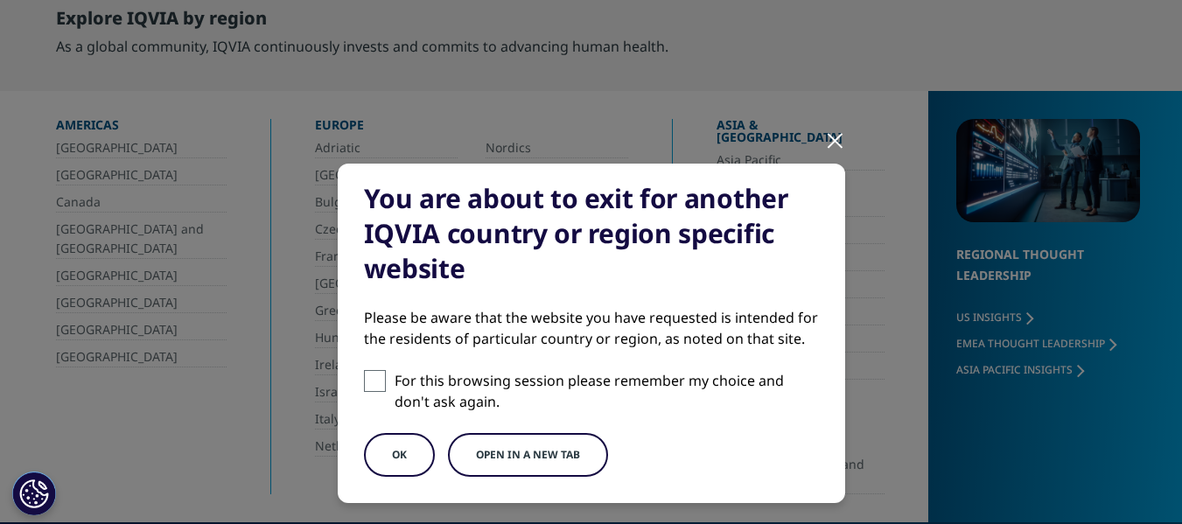
click at [549, 451] on button "Open in a new tab" at bounding box center [528, 455] width 160 height 44
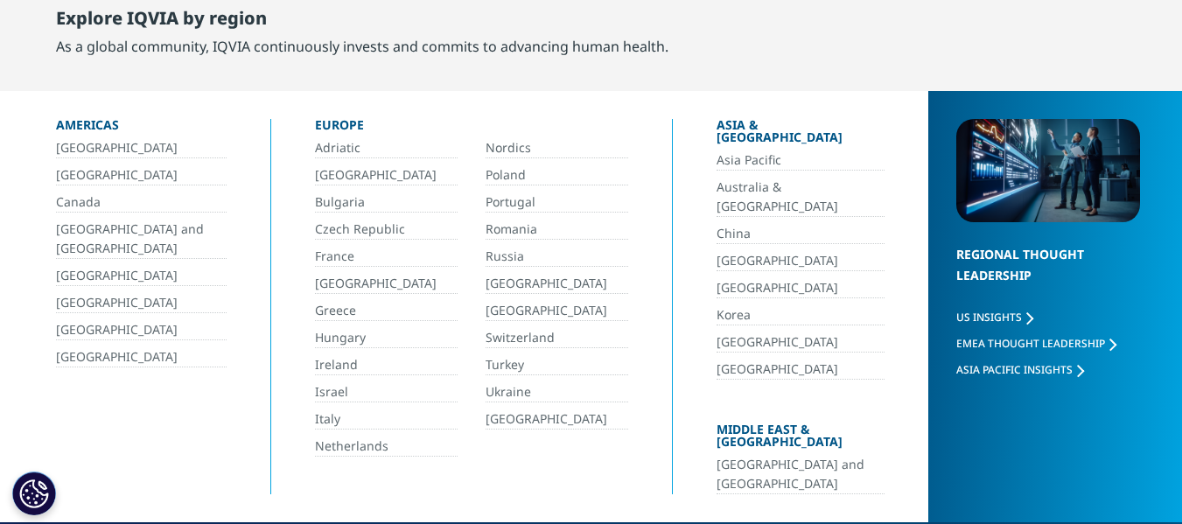
click at [739, 455] on link "[GEOGRAPHIC_DATA] and [GEOGRAPHIC_DATA]" at bounding box center [801, 474] width 168 height 39
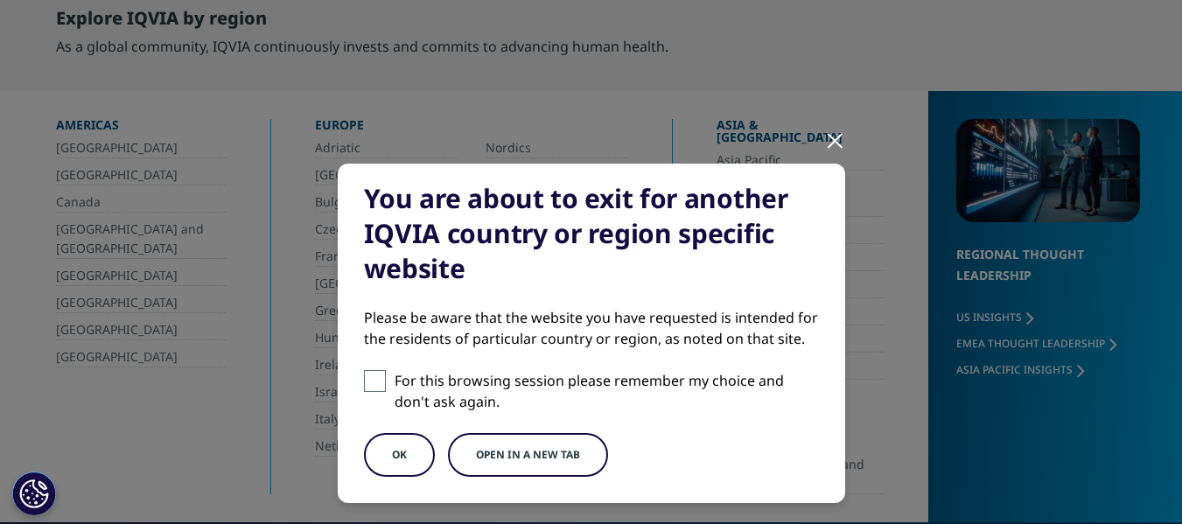
click at [532, 452] on button "Open in a new tab" at bounding box center [528, 455] width 160 height 44
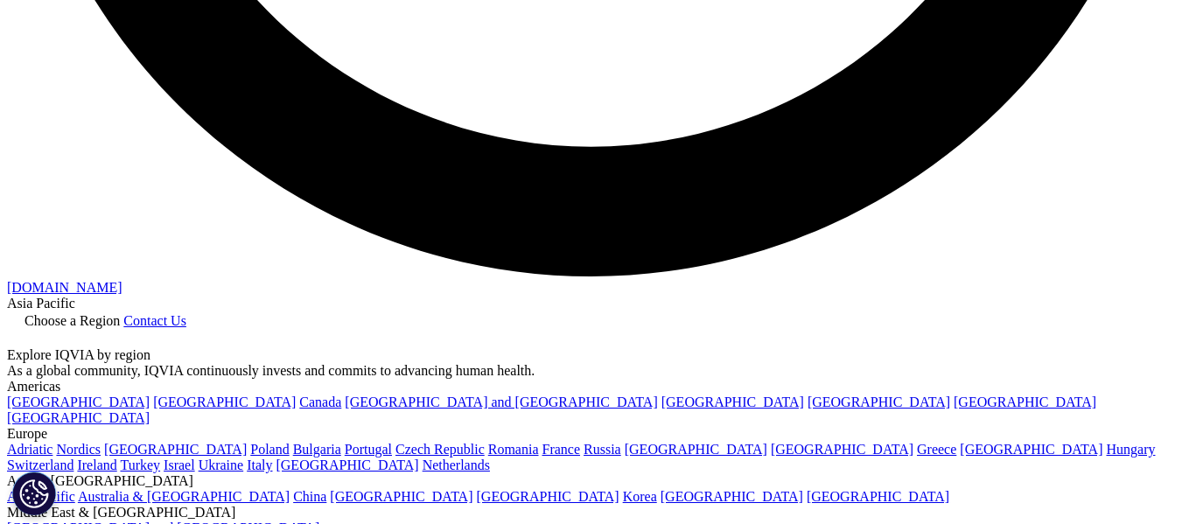
scroll to position [3269, 0]
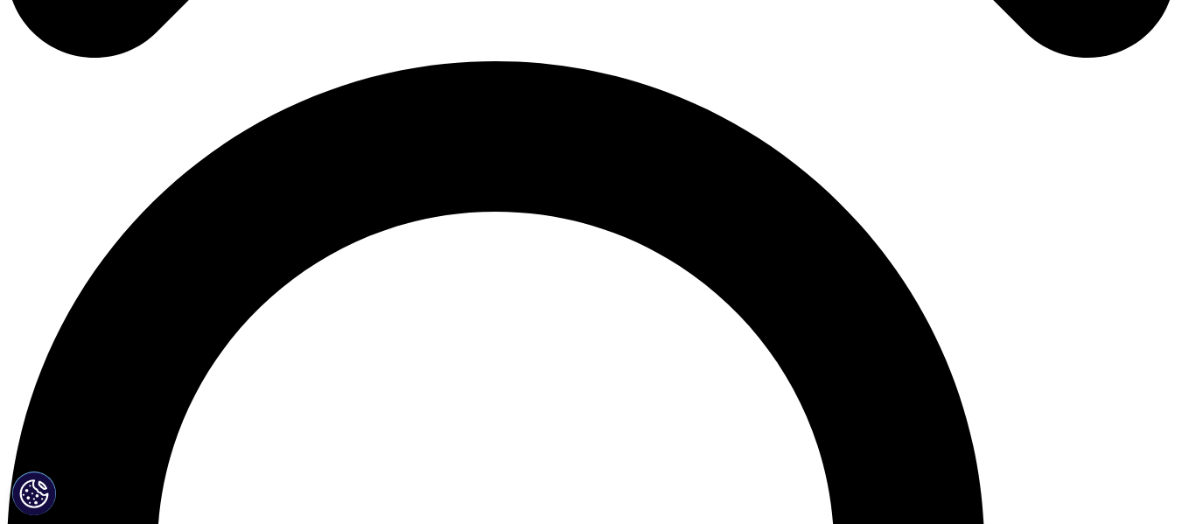
scroll to position [1145, 0]
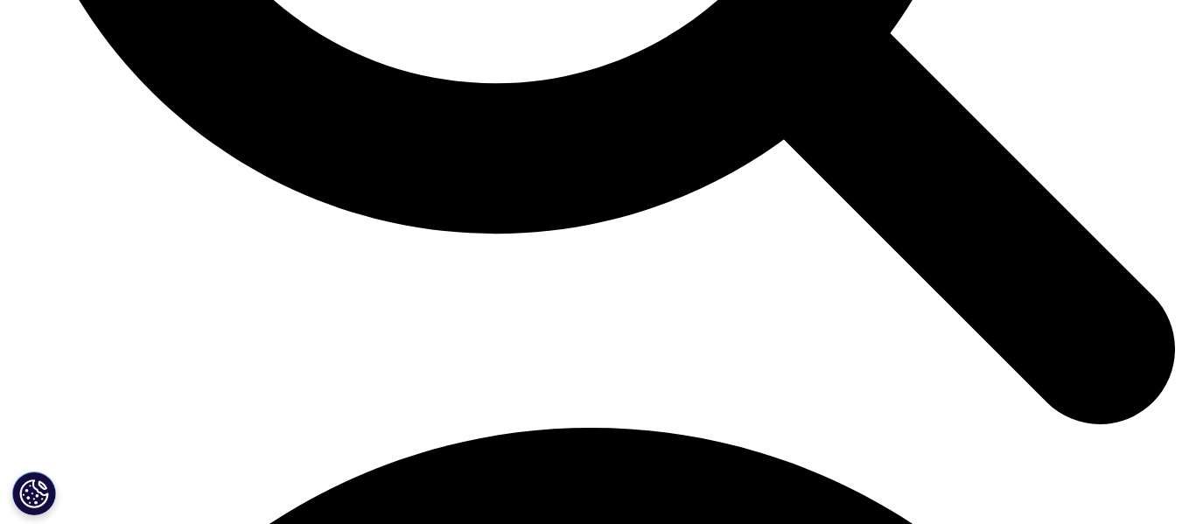
drag, startPoint x: 1194, startPoint y: 70, endPoint x: 1194, endPoint y: 405, distance: 335.1
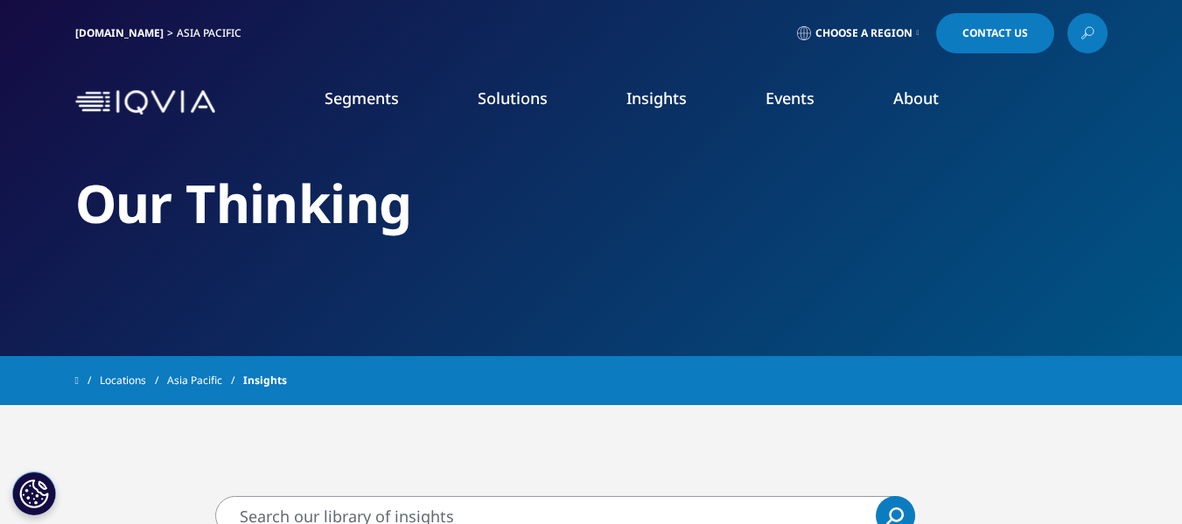
click at [866, 26] on span "Choose a Region" at bounding box center [864, 33] width 97 height 14
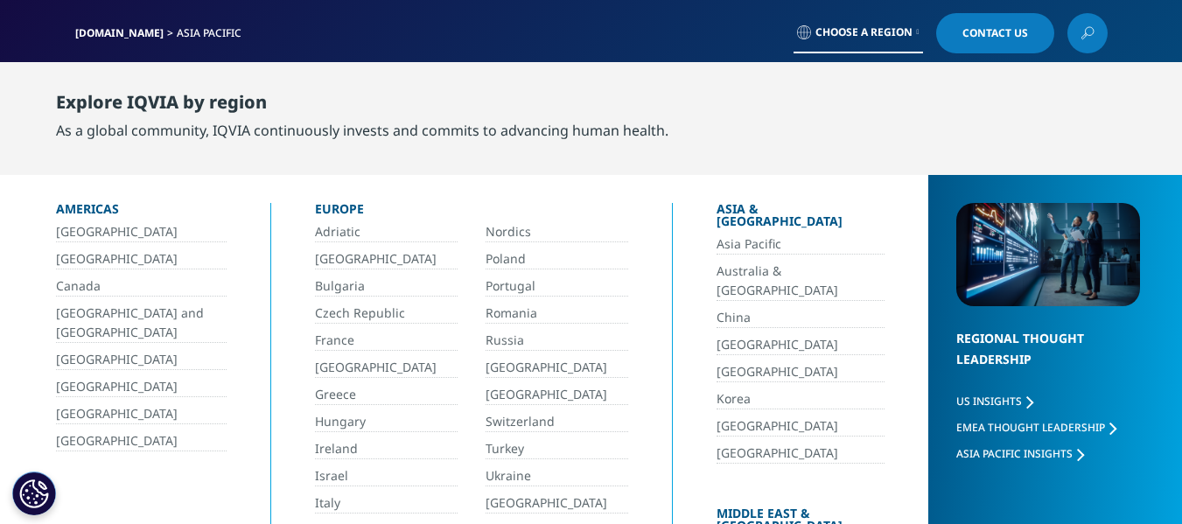
click at [717, 417] on link "[GEOGRAPHIC_DATA]" at bounding box center [801, 427] width 168 height 20
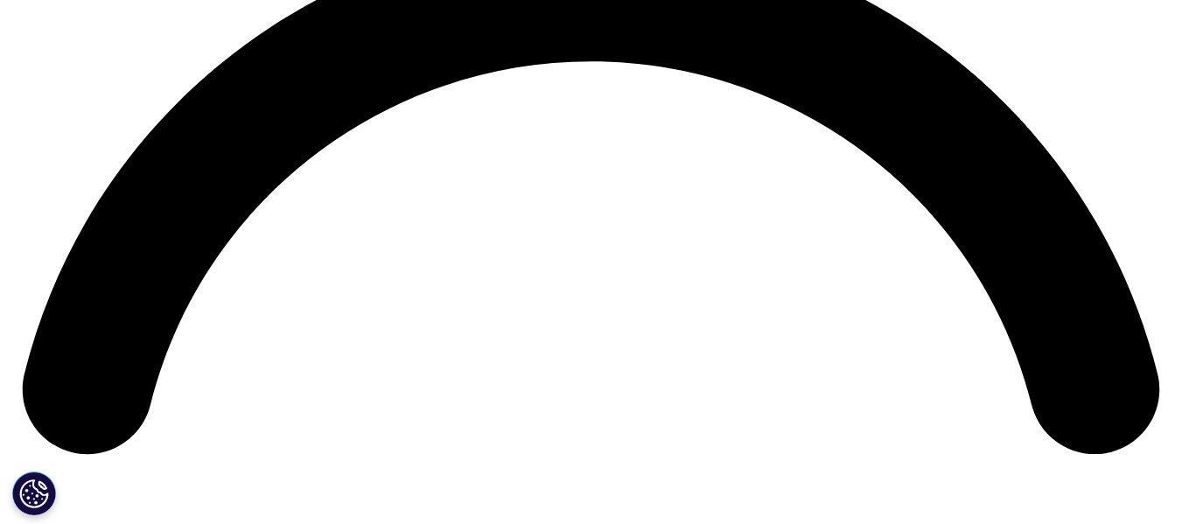
scroll to position [2494, 0]
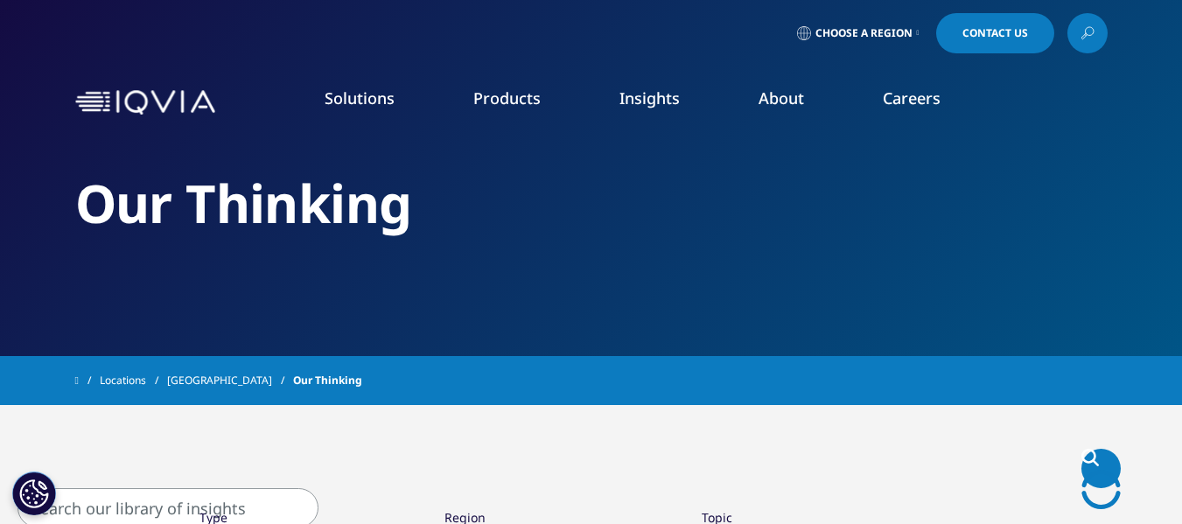
click at [845, 39] on span "Choose a Region" at bounding box center [864, 33] width 97 height 14
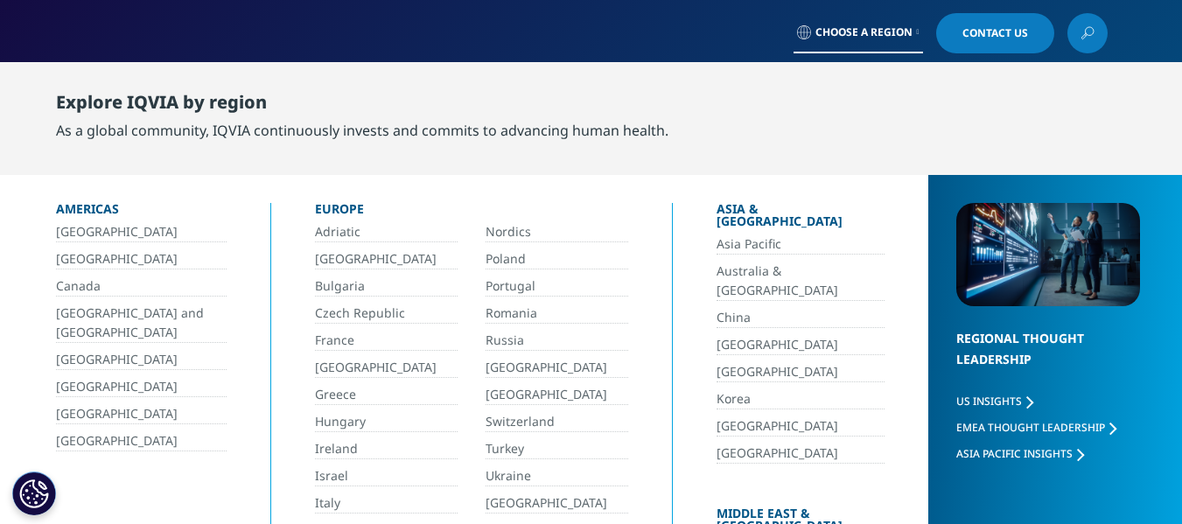
click at [496, 480] on link "Ukraine" at bounding box center [557, 476] width 143 height 20
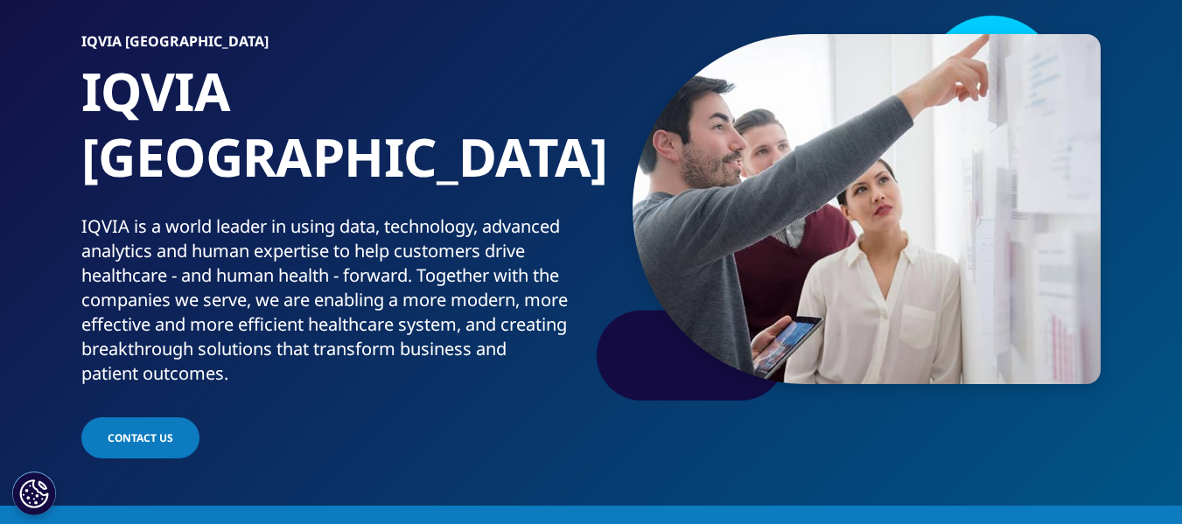
scroll to position [86, 0]
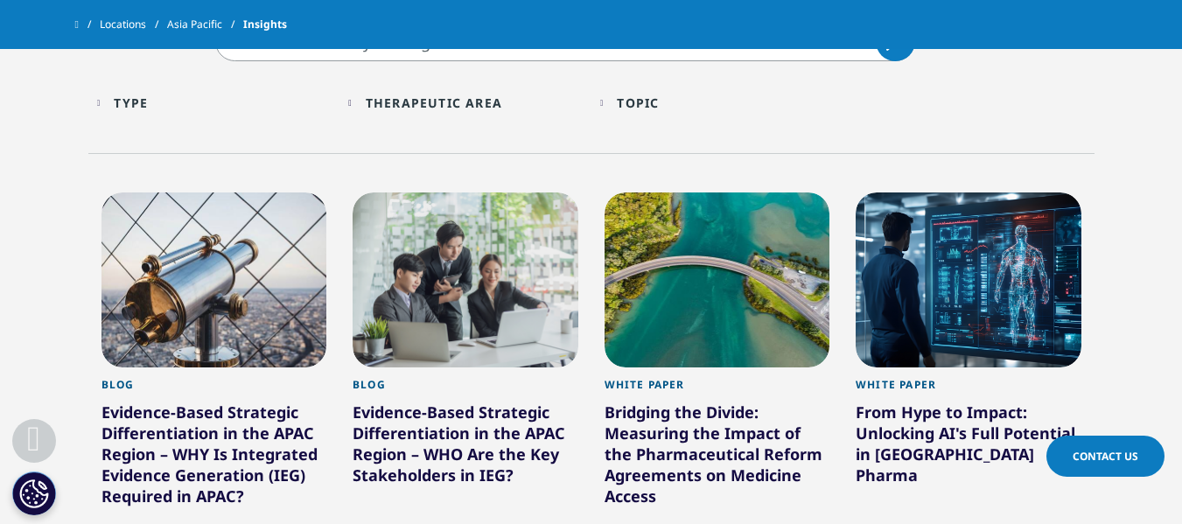
scroll to position [264, 0]
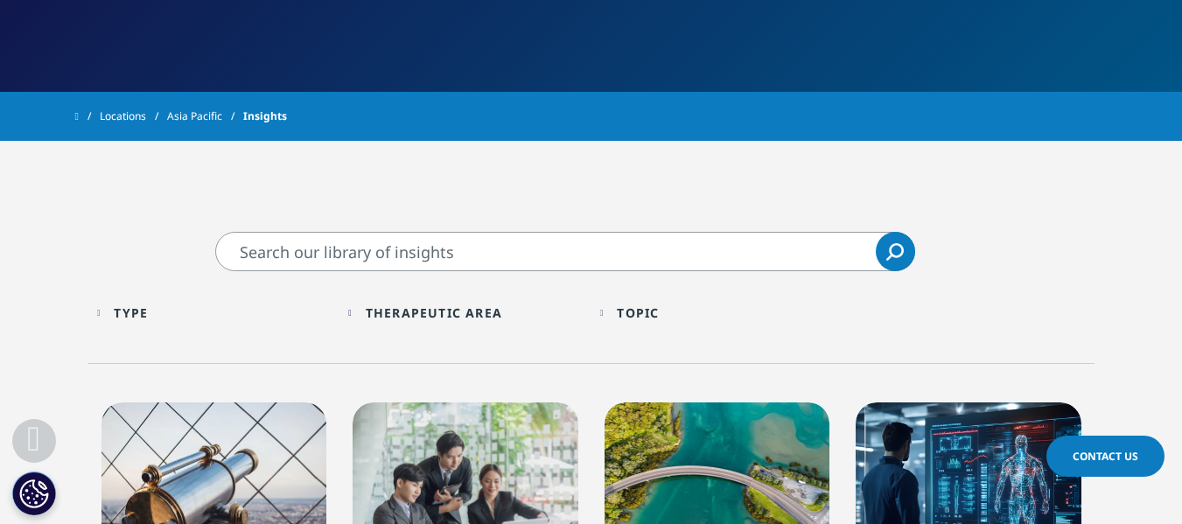
click at [116, 319] on div "Type Loading Clear Or/And Operator" at bounding box center [214, 312] width 235 height 41
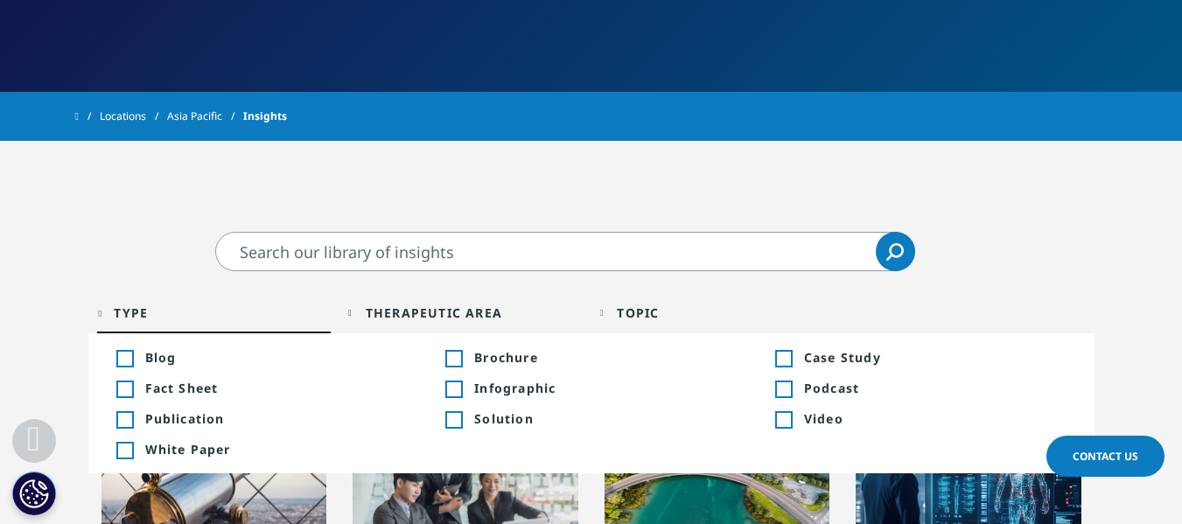
scroll to position [303, 0]
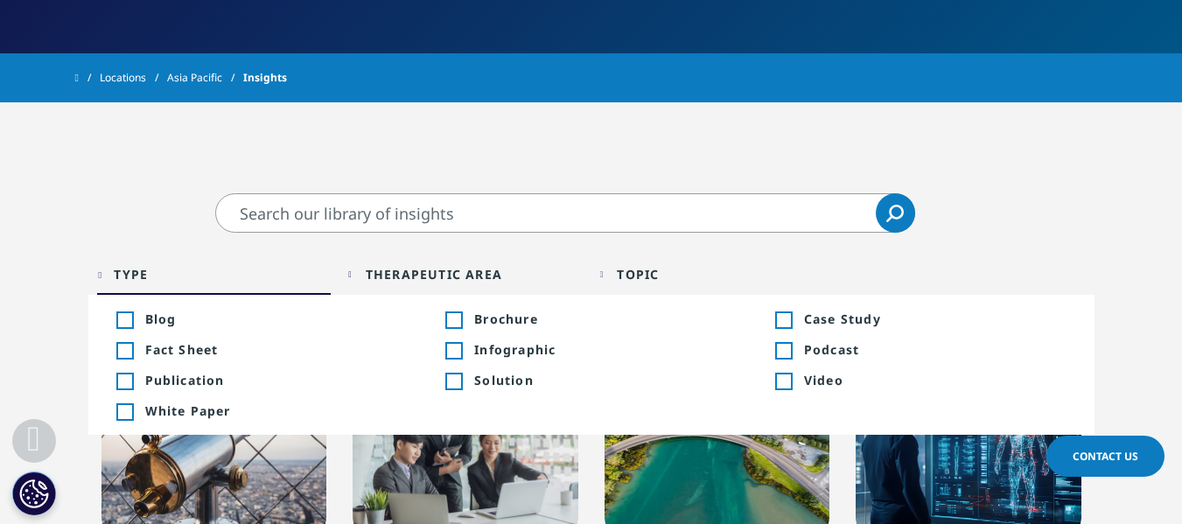
click at [1047, 56] on div "Locations Asia Pacific Insights" at bounding box center [591, 77] width 1182 height 49
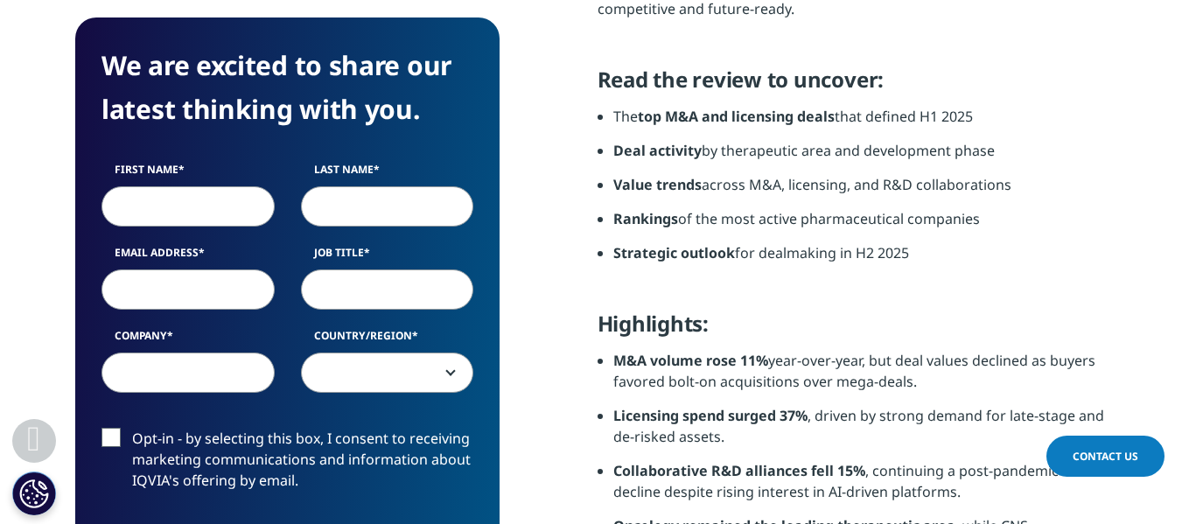
scroll to position [920, 0]
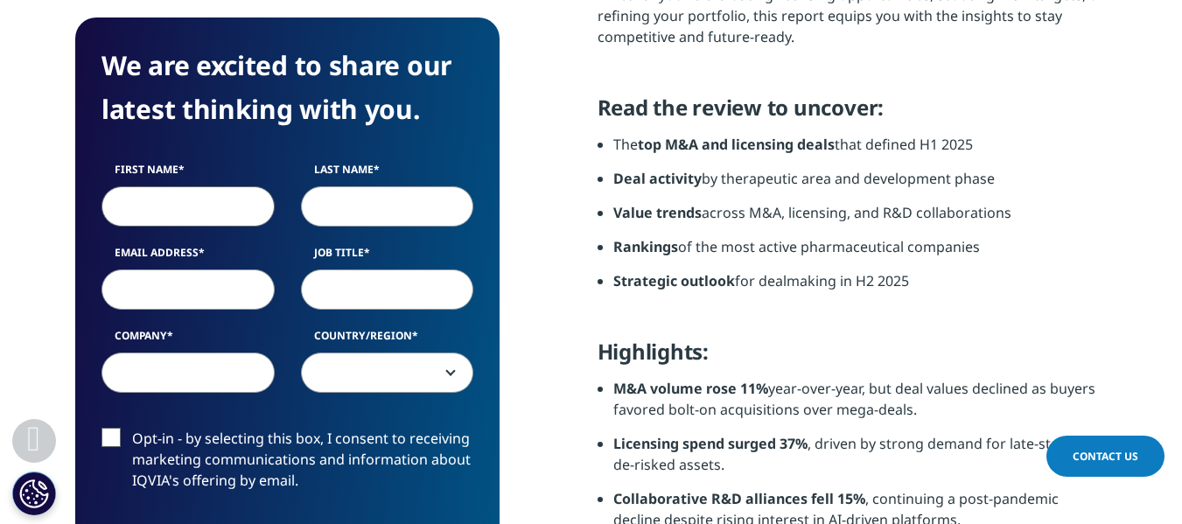
click at [158, 186] on input "First Name" at bounding box center [188, 206] width 173 height 40
type input "AMIT"
click at [370, 187] on input "Last Name" at bounding box center [387, 206] width 173 height 40
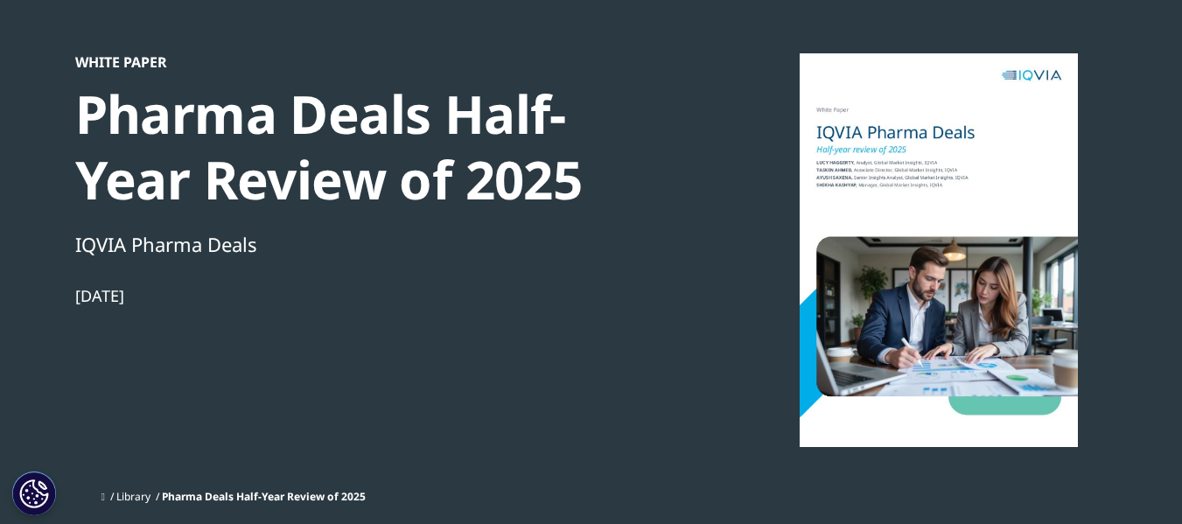
scroll to position [45, 0]
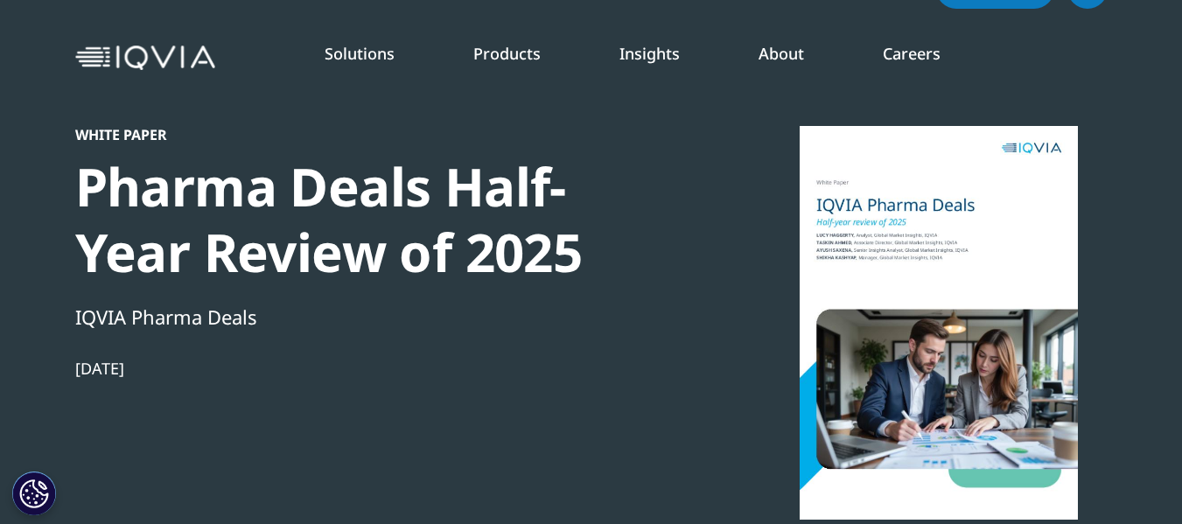
type input "MISHRA"
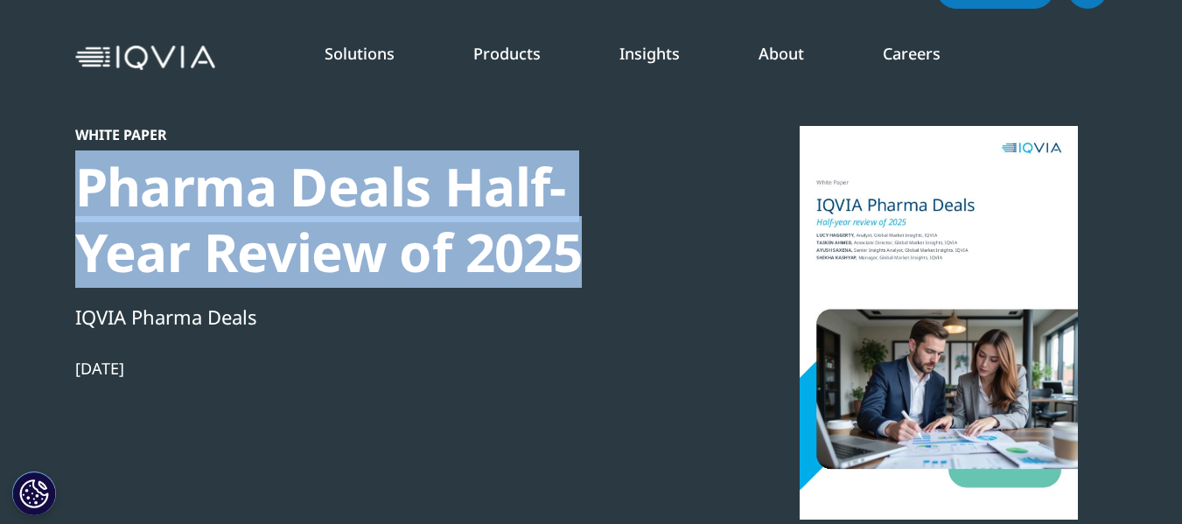
drag, startPoint x: 574, startPoint y: 249, endPoint x: 77, endPoint y: 191, distance: 500.3
click at [77, 191] on div "Pharma Deals Half-Year Review of 2025" at bounding box center [375, 219] width 600 height 131
copy div "Pharma Deals Half-Year Review of 2025"
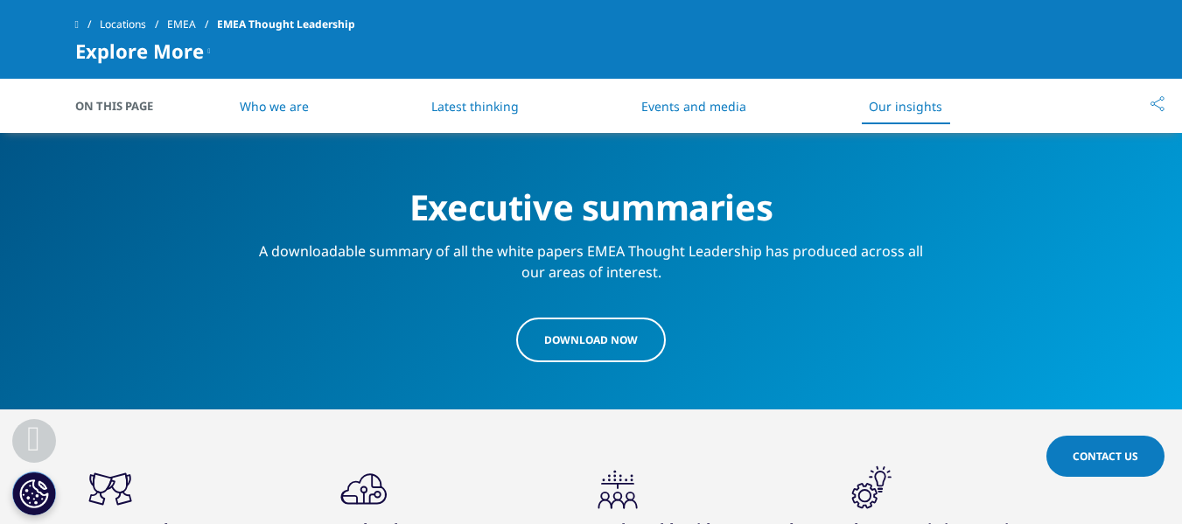
scroll to position [2046, 0]
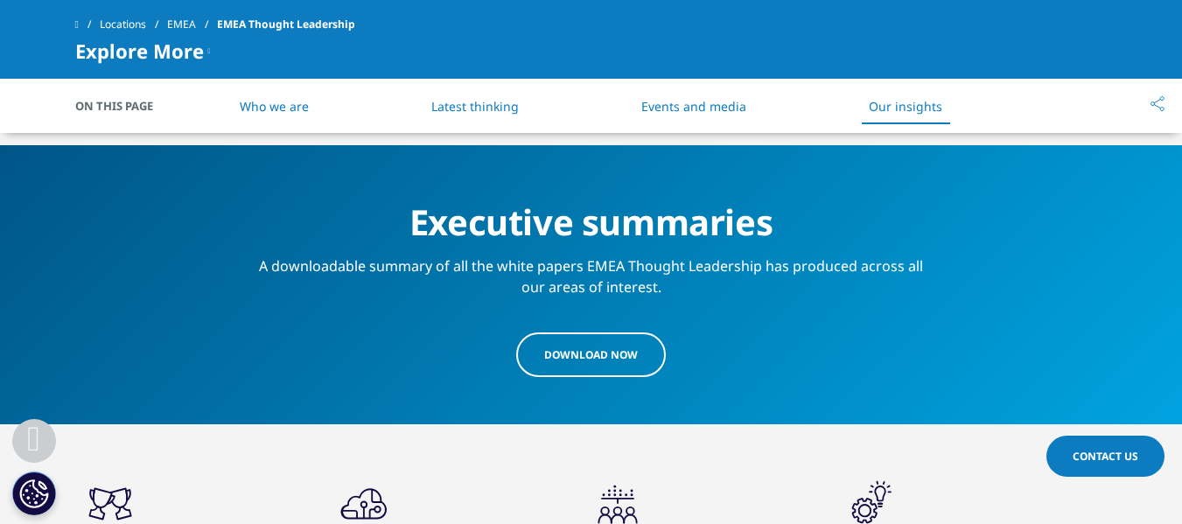
click at [572, 359] on span "download Now" at bounding box center [591, 354] width 94 height 15
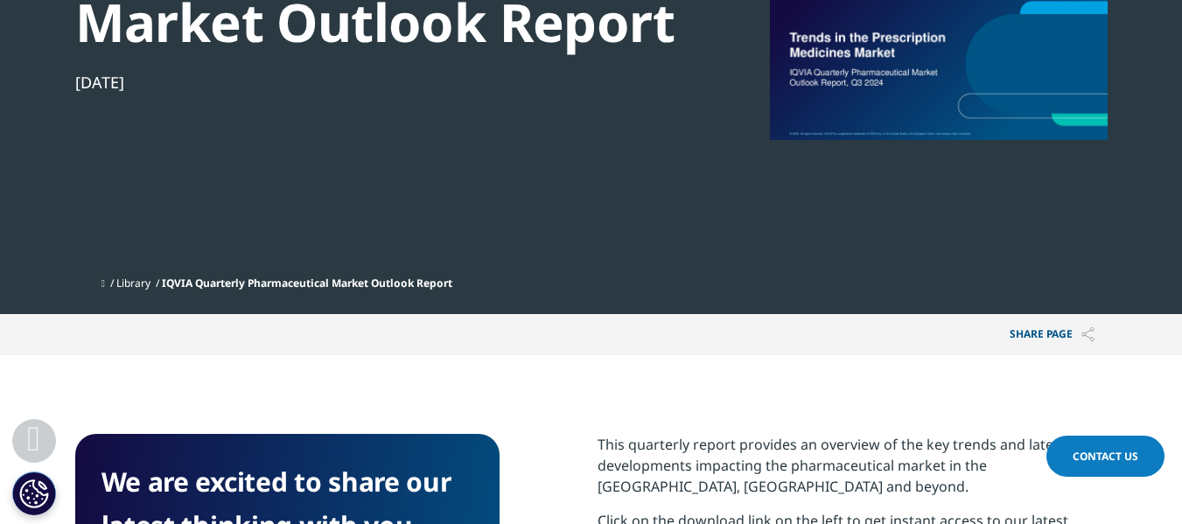
scroll to position [357, 0]
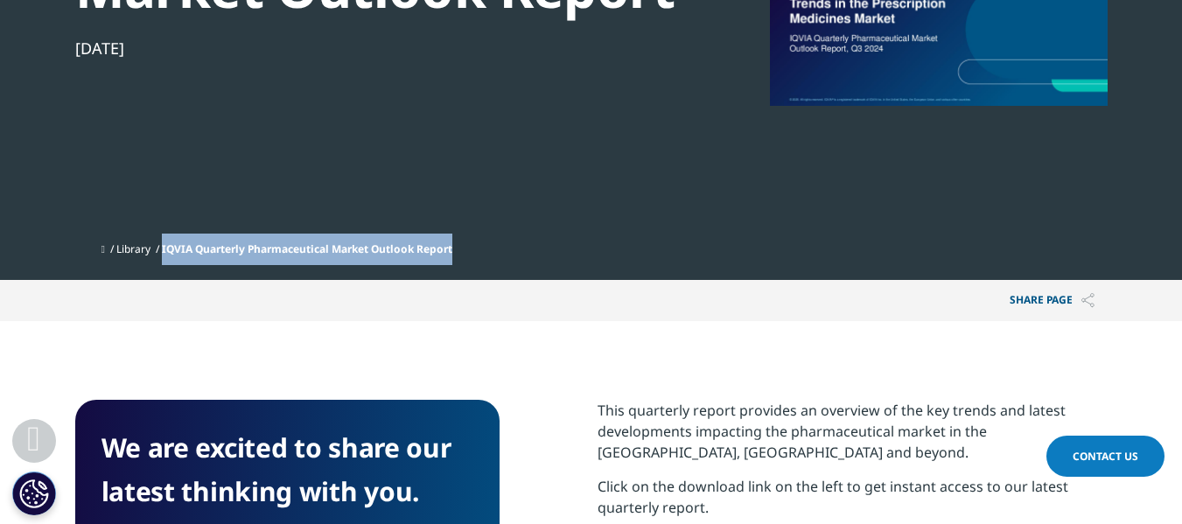
drag, startPoint x: 482, startPoint y: 247, endPoint x: 172, endPoint y: 251, distance: 310.7
click at [172, 251] on ul "Library IQVIA Quarterly Pharmaceutical Market Outlook Report" at bounding box center [605, 250] width 1006 height 32
copy ul "IQVIA Quarterly Pharmaceutical Market Outlook Report"
click at [151, 251] on link "Library" at bounding box center [133, 249] width 34 height 15
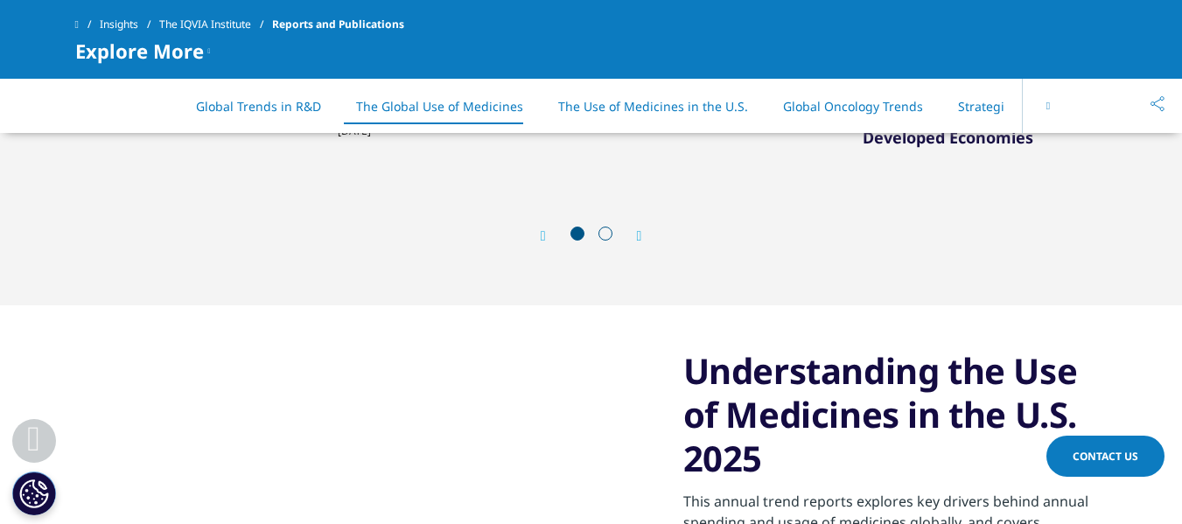
scroll to position [5352, 0]
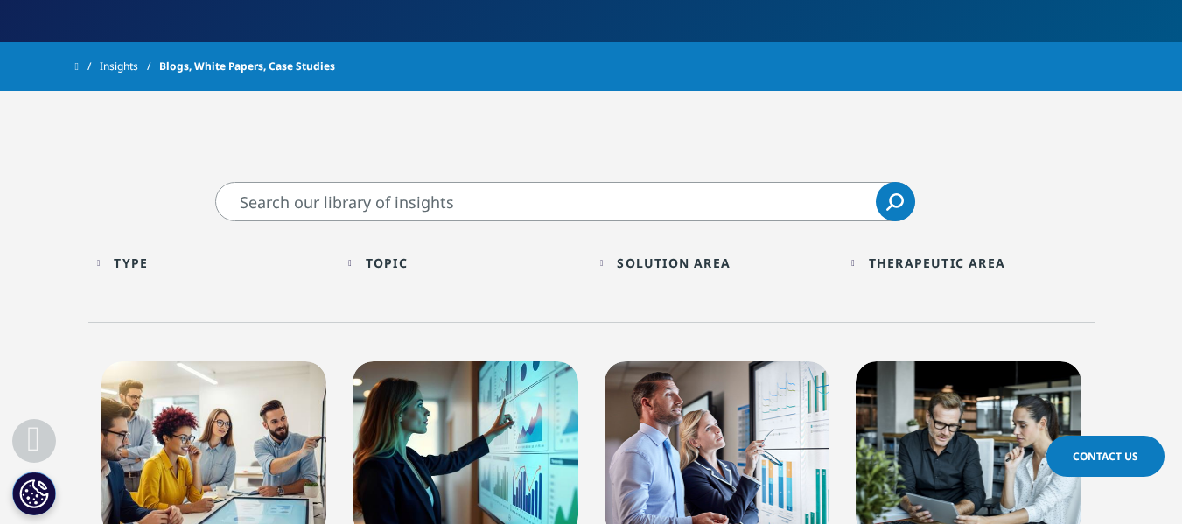
scroll to position [517, 0]
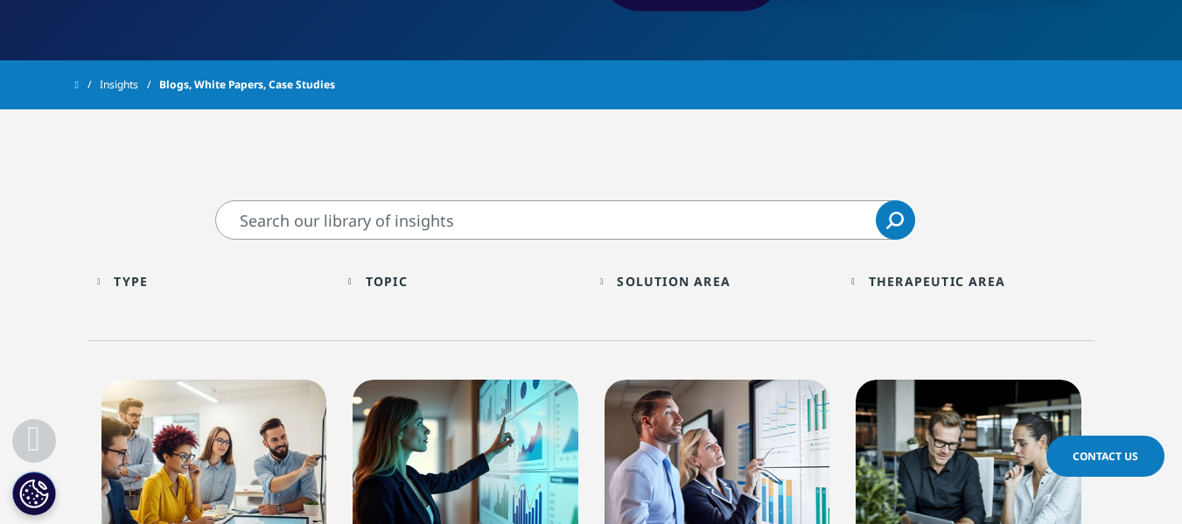
click at [602, 236] on input "Search" at bounding box center [565, 219] width 700 height 39
paste input "IQVIA Quarterly Pharmaceutical Market Outlook Report"
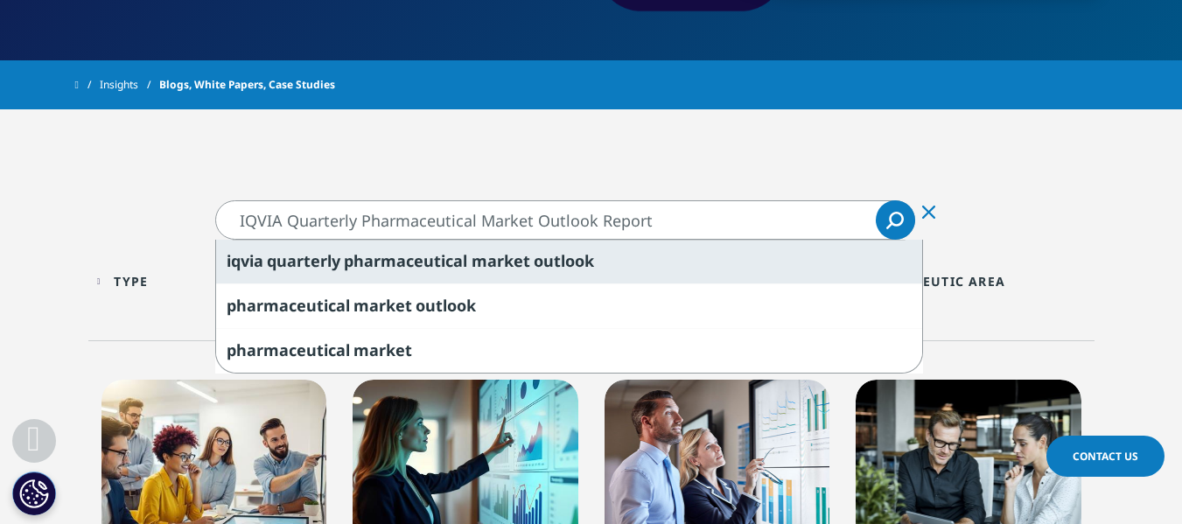
click at [480, 261] on span "market" at bounding box center [501, 260] width 59 height 21
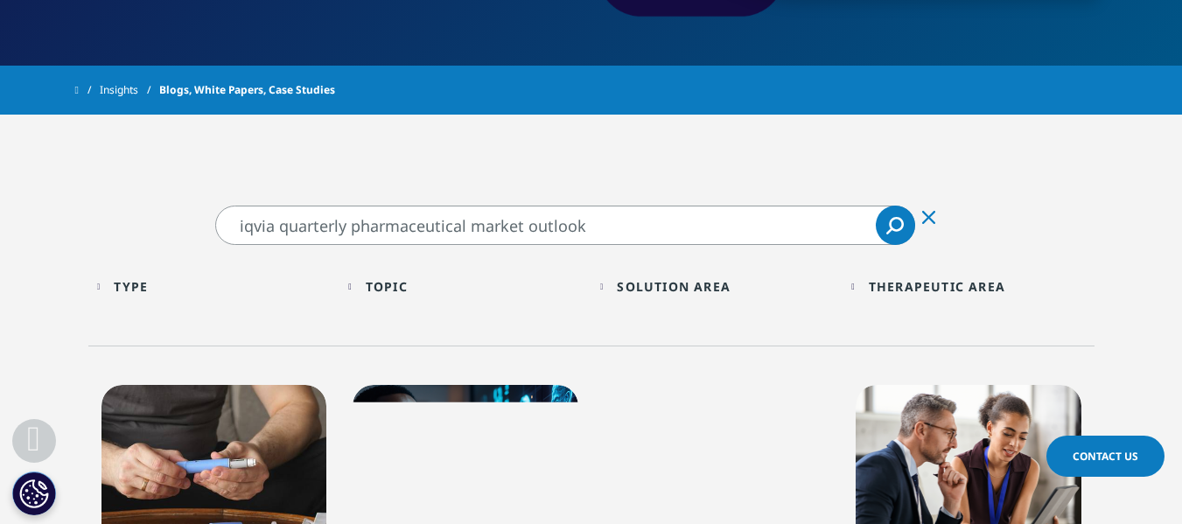
scroll to position [516, 0]
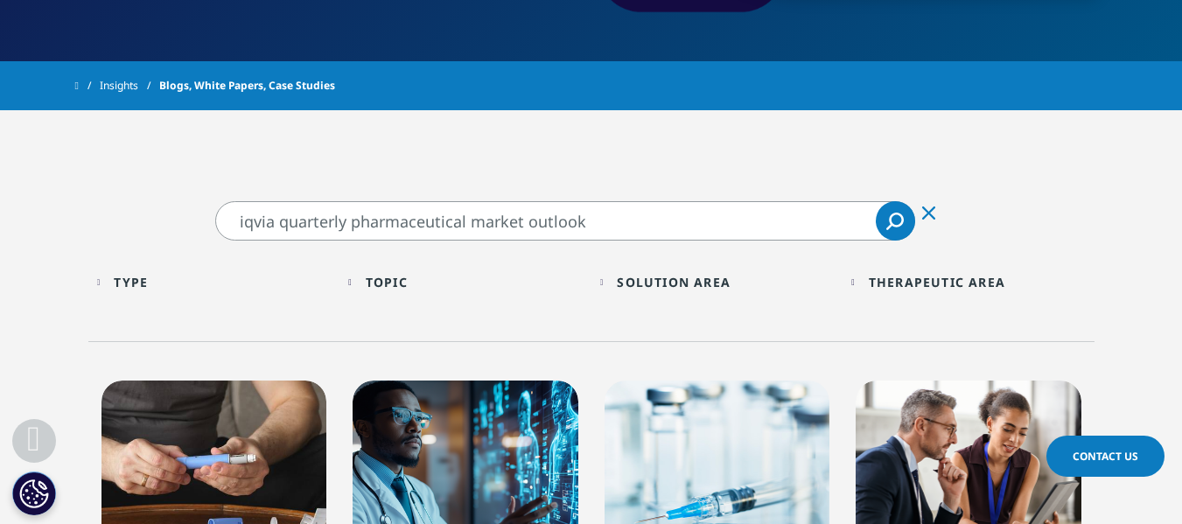
click at [523, 227] on input "iqvia quarterly pharmaceutical market outlook" at bounding box center [565, 220] width 700 height 39
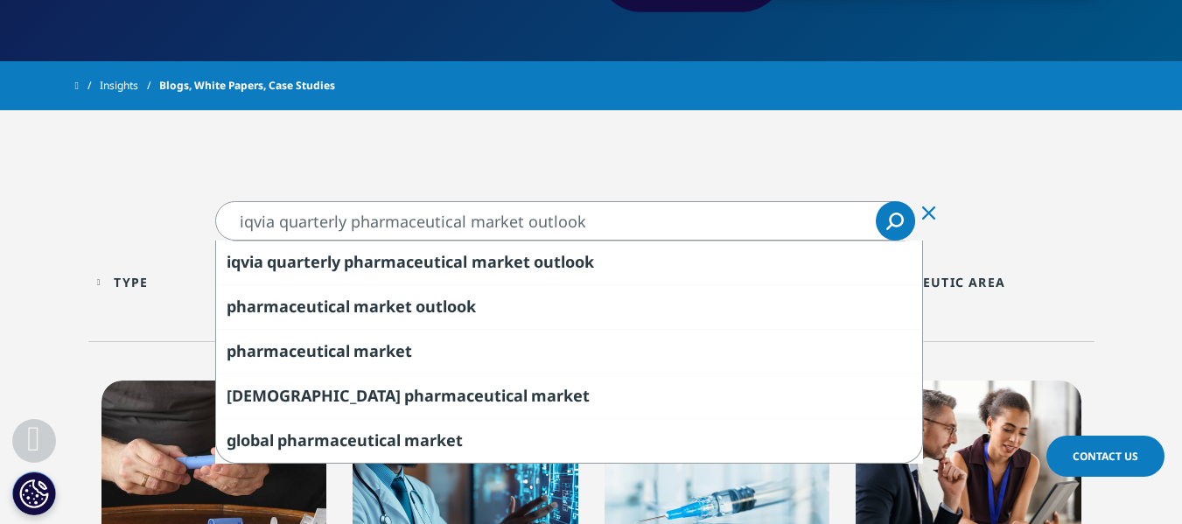
click at [673, 201] on input "iqvia quarterly pharmaceutical market outlook" at bounding box center [565, 220] width 700 height 39
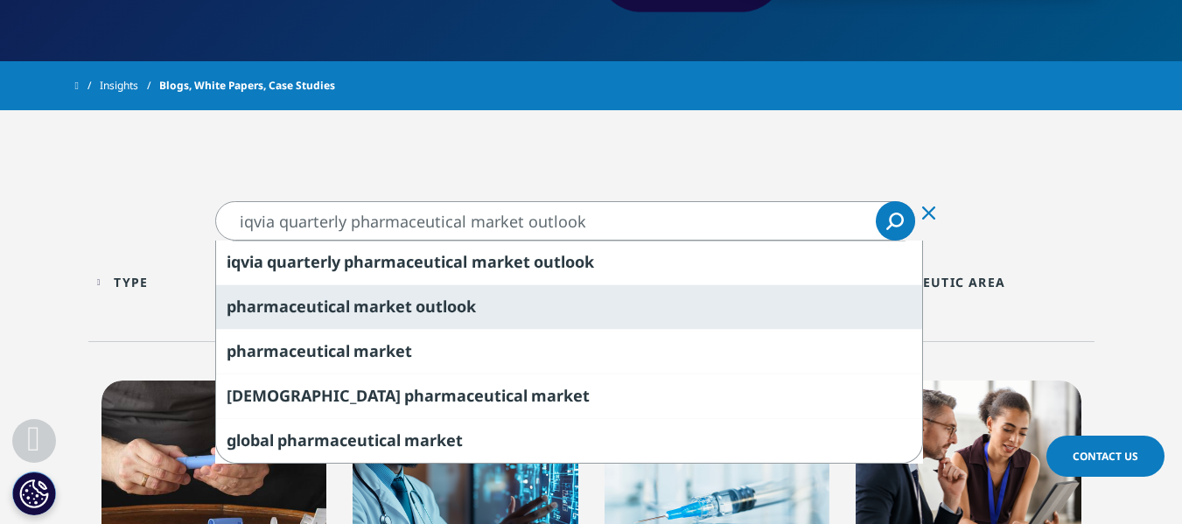
click at [472, 308] on span "outlook" at bounding box center [446, 306] width 60 height 21
type input "pharmaceutical market outlook"
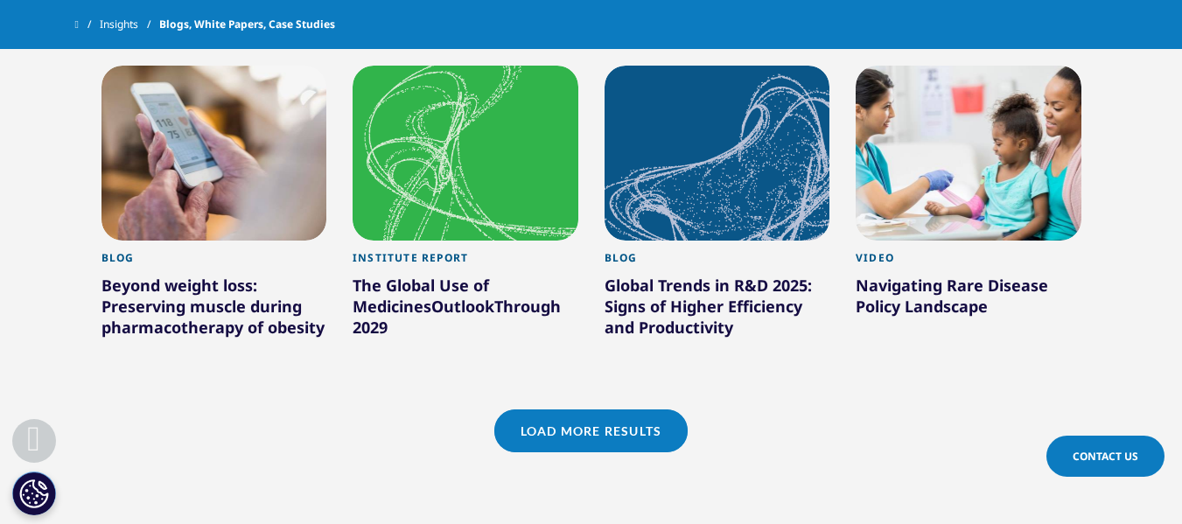
scroll to position [1496, 0]
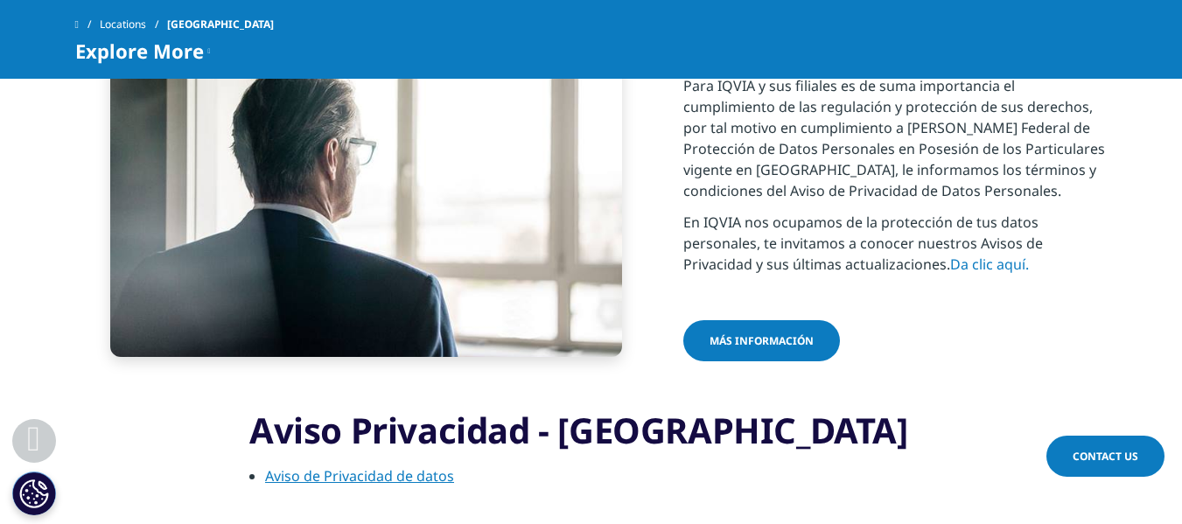
scroll to position [2552, 0]
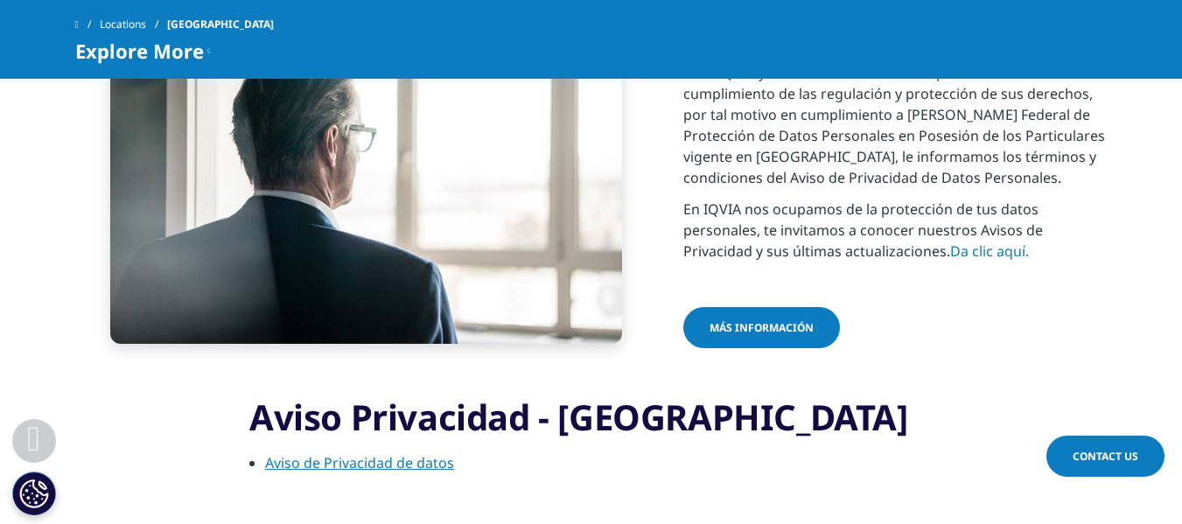
drag, startPoint x: 1188, startPoint y: 47, endPoint x: 1194, endPoint y: 382, distance: 334.3
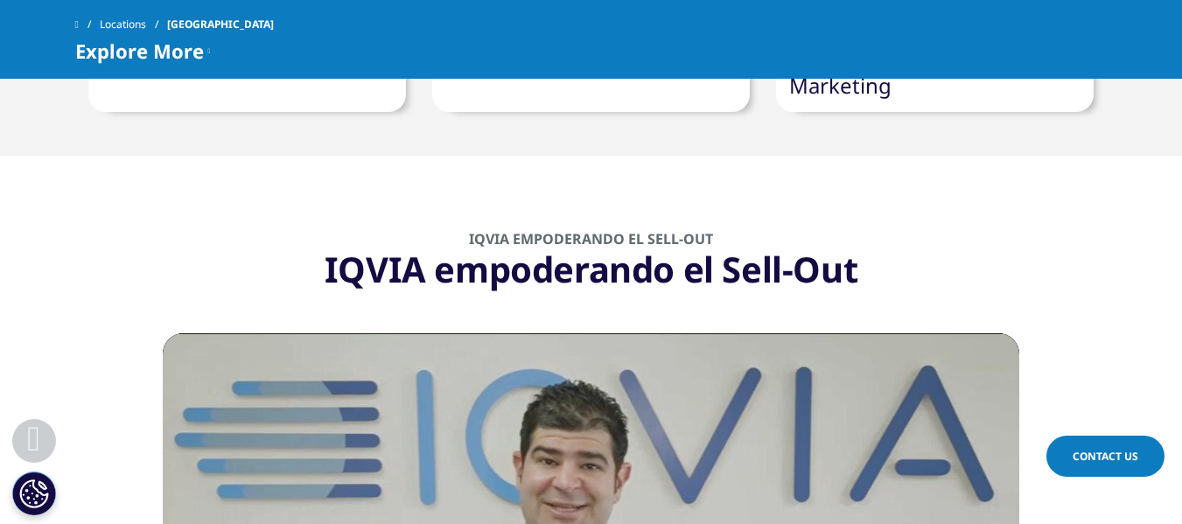
scroll to position [1202, 0]
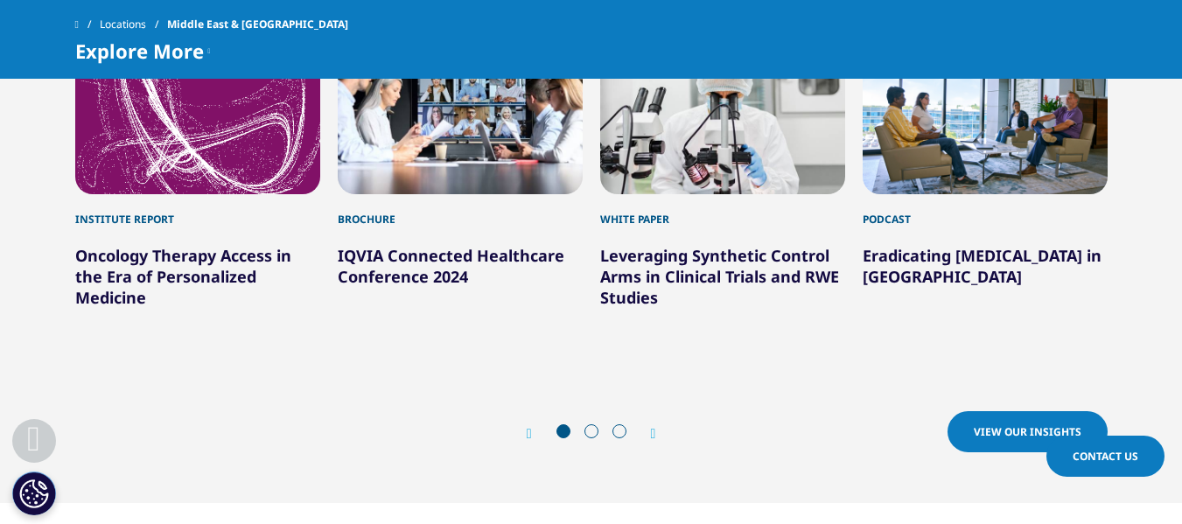
scroll to position [2473, 0]
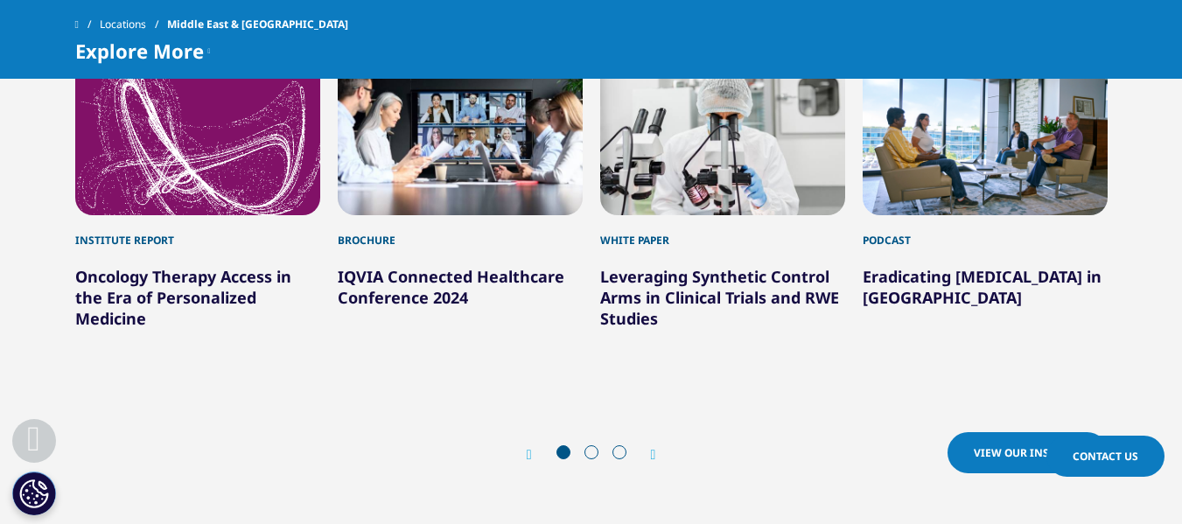
drag, startPoint x: 1194, startPoint y: 59, endPoint x: 1192, endPoint y: 368, distance: 308.9
click at [1042, 432] on link "View our Insights" at bounding box center [1028, 452] width 160 height 41
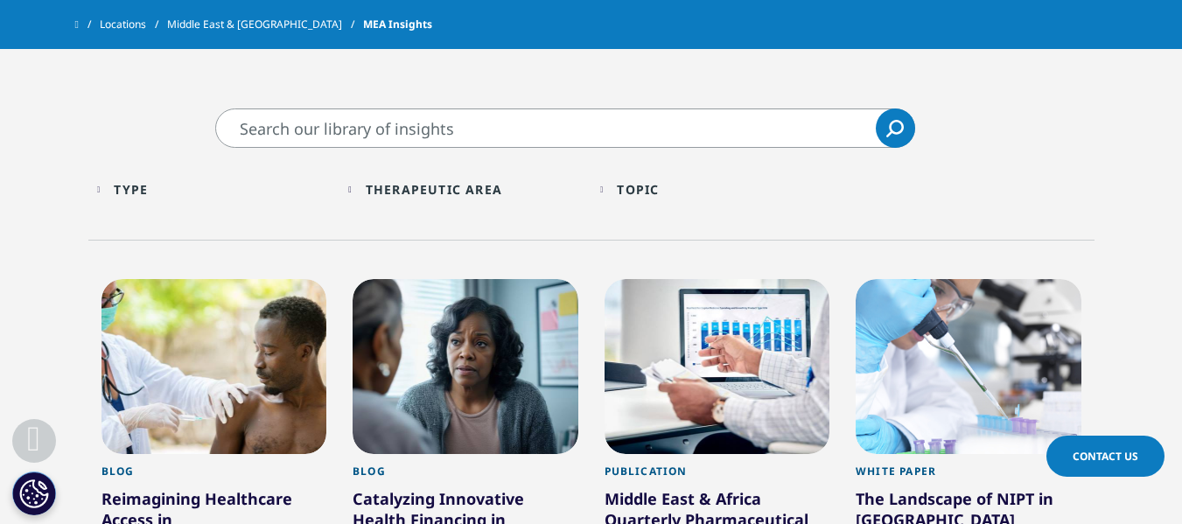
scroll to position [461, 0]
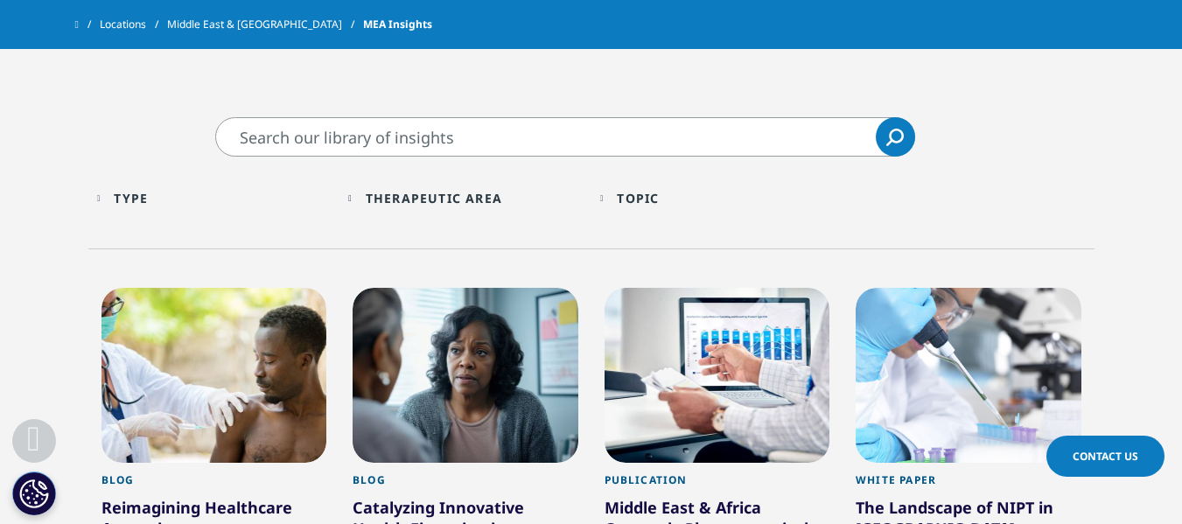
click at [128, 190] on div "Type" at bounding box center [131, 198] width 34 height 17
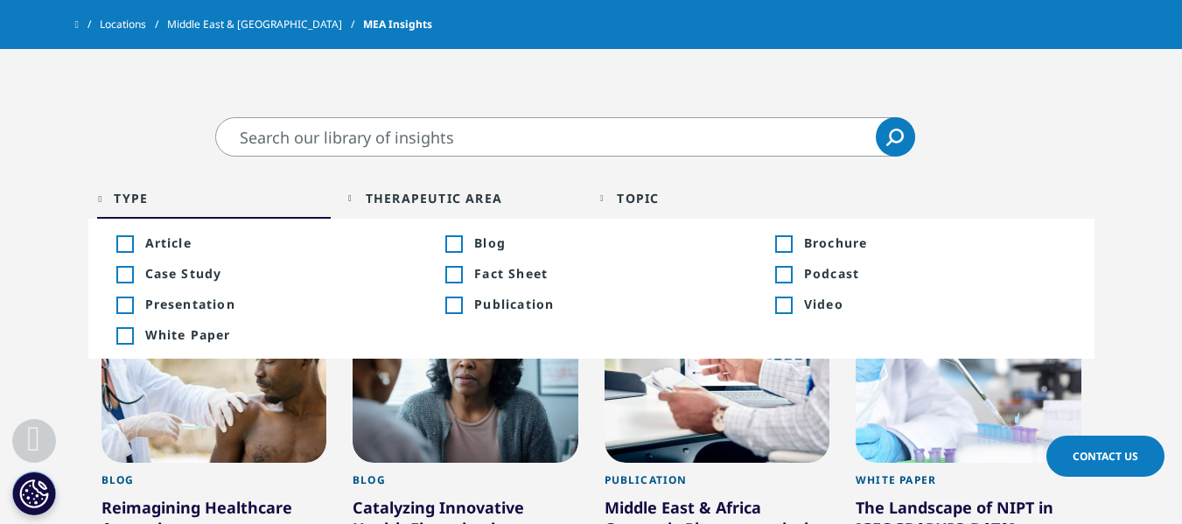
click at [492, 296] on span "Publication" at bounding box center [605, 304] width 263 height 17
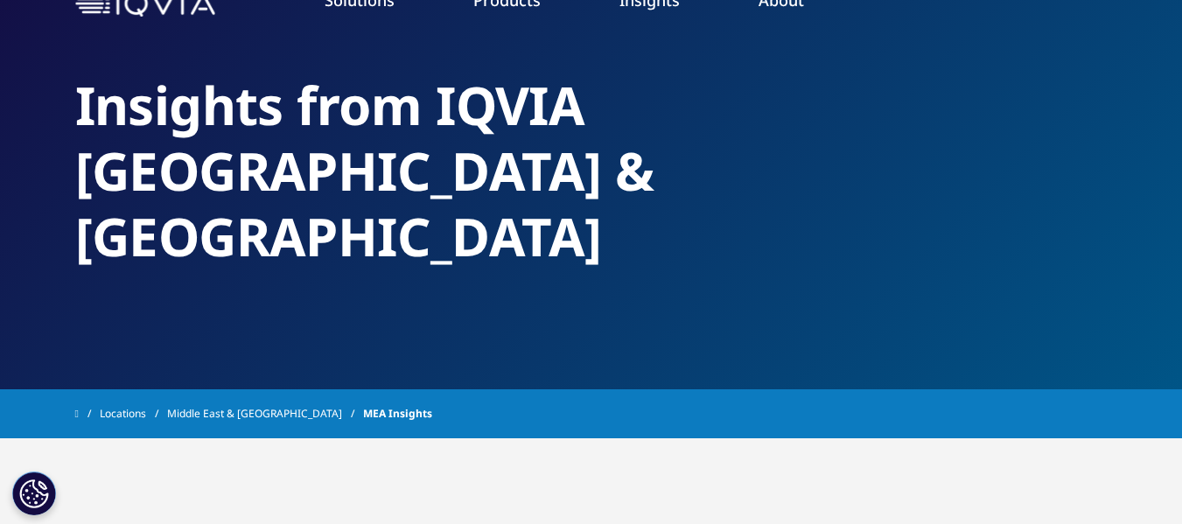
scroll to position [89, 0]
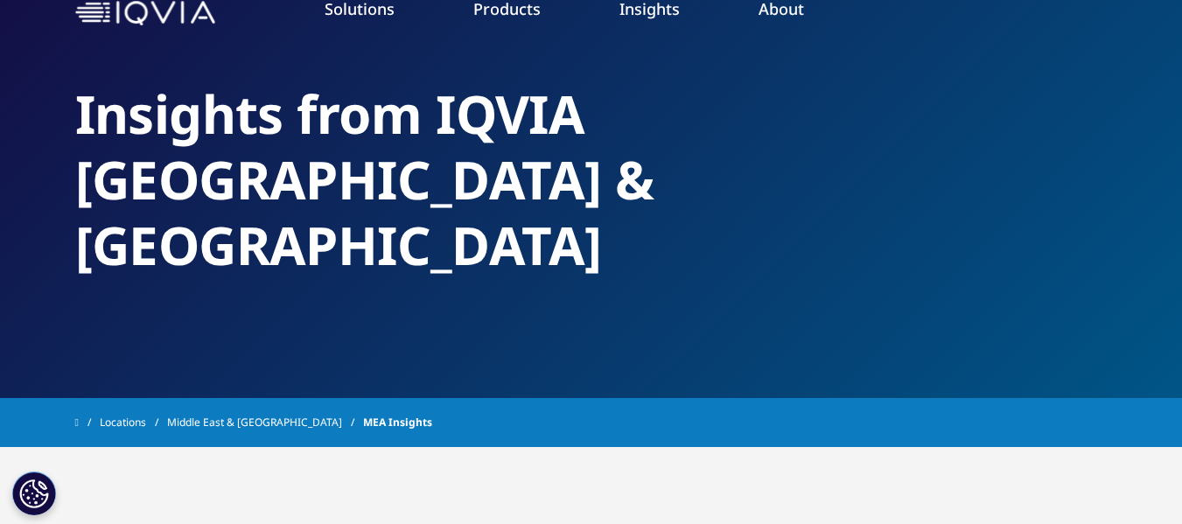
click at [215, 407] on link "Middle East & [GEOGRAPHIC_DATA]" at bounding box center [265, 423] width 196 height 32
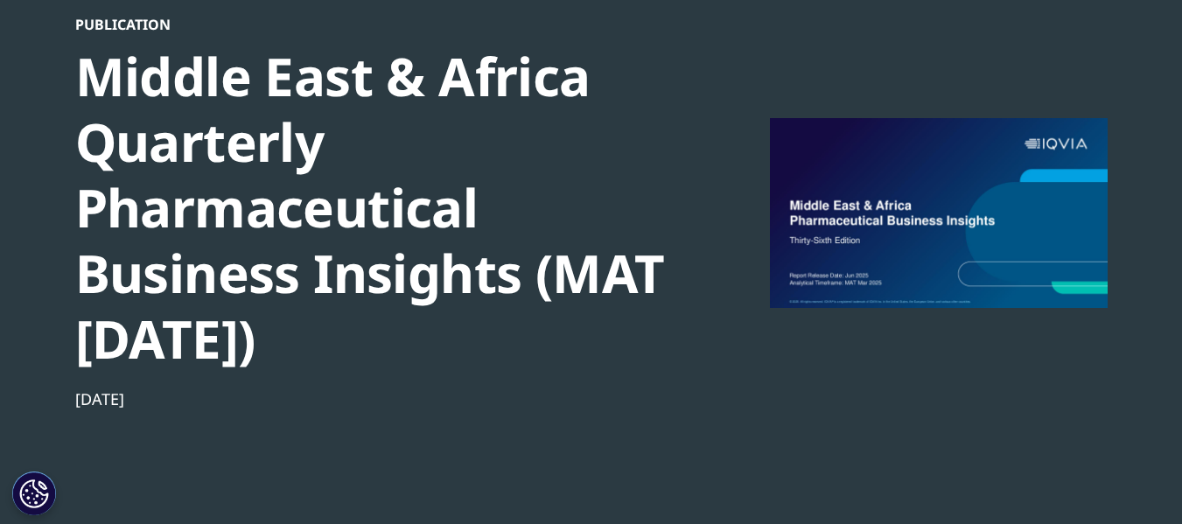
scroll to position [150, 0]
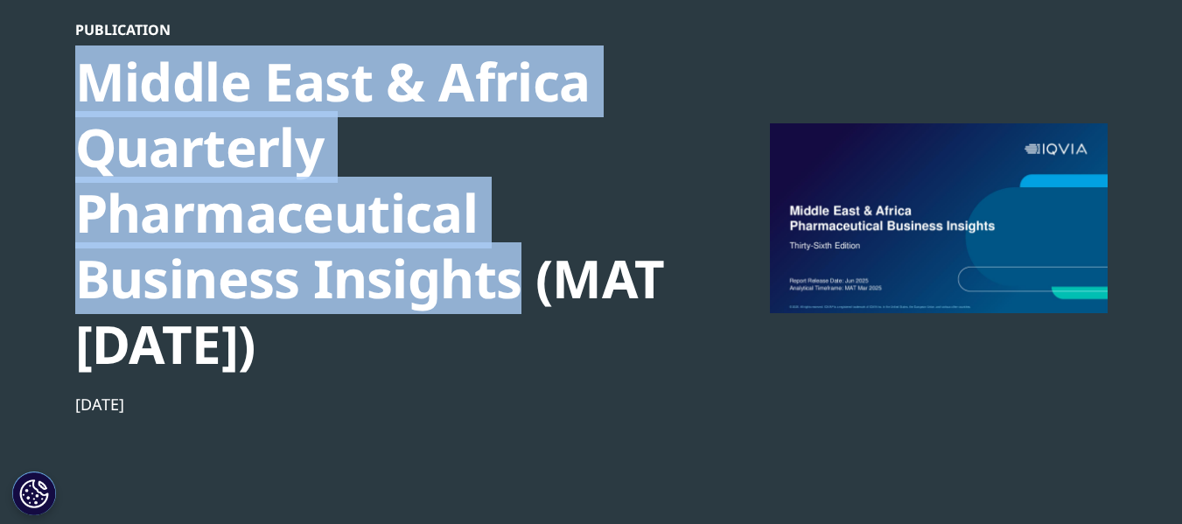
drag, startPoint x: 81, startPoint y: 72, endPoint x: 519, endPoint y: 291, distance: 490.3
click at [519, 291] on div "Middle East & Africa Quarterly Pharmaceutical Business Insights (MAT [DATE])" at bounding box center [375, 213] width 600 height 328
copy div "Middle East & Africa Quarterly Pharmaceutical Business Insights"
